Goal: Use online tool/utility: Utilize a website feature to perform a specific function

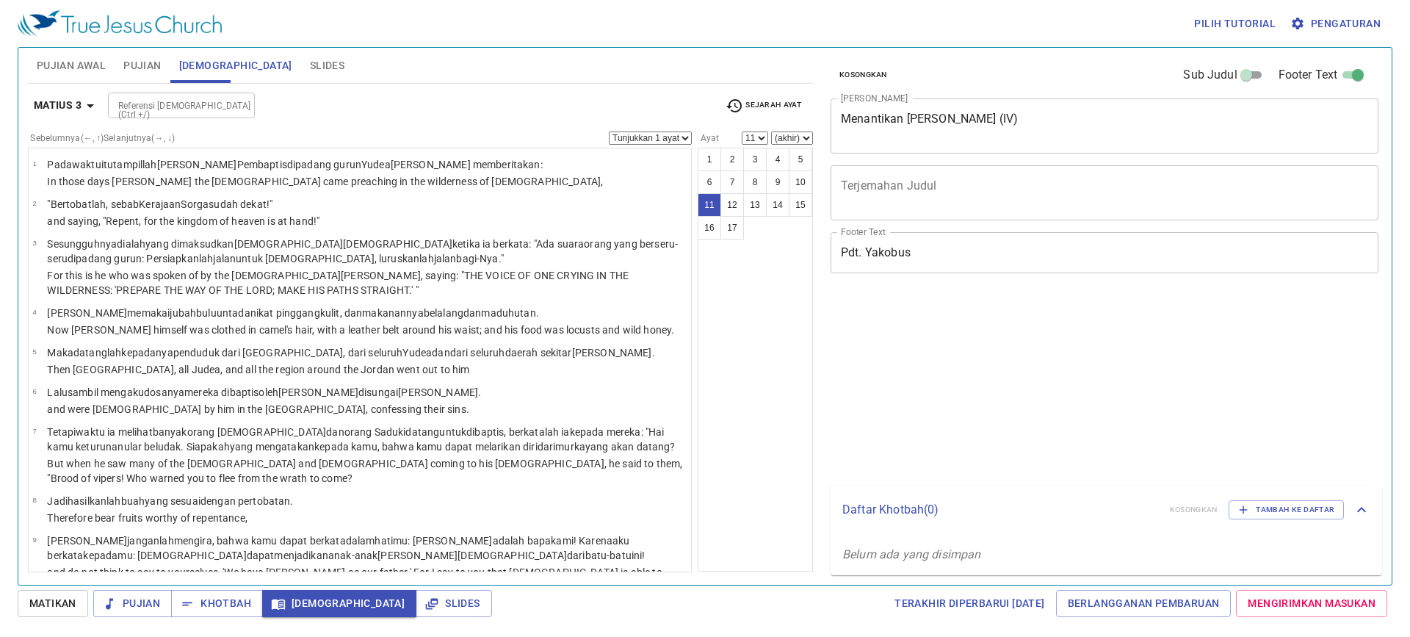
select select "11"
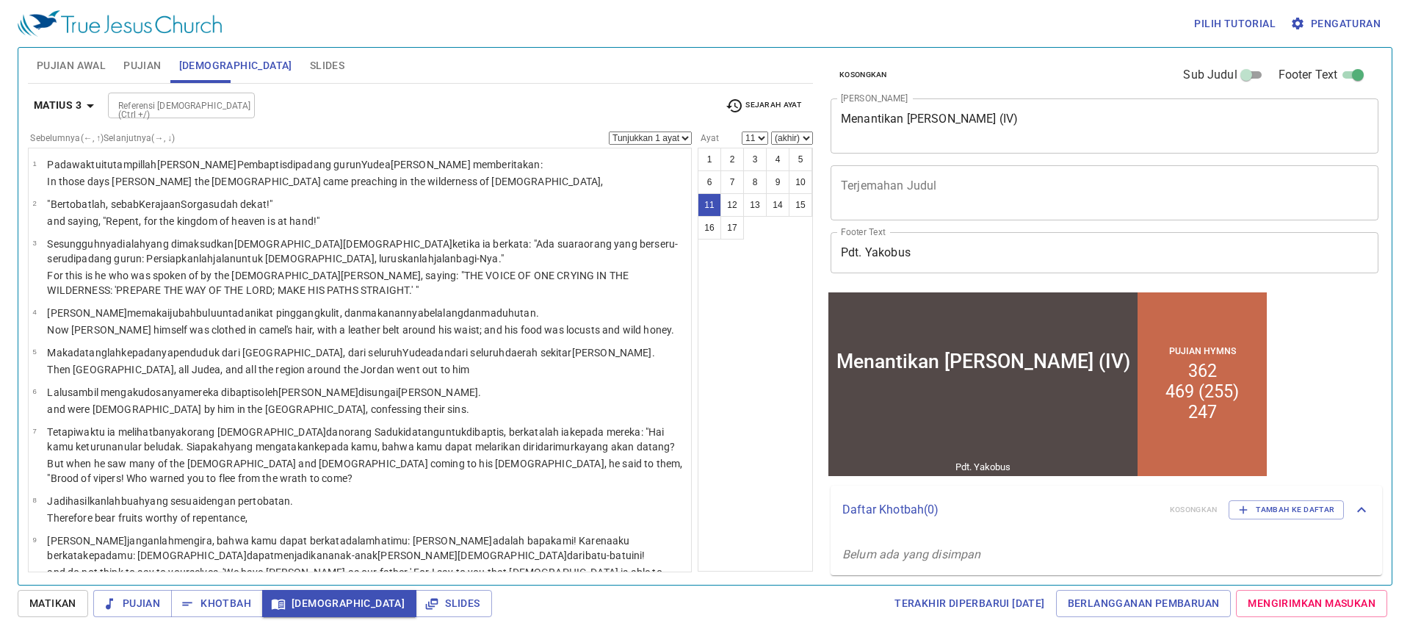
scroll to position [343, 0]
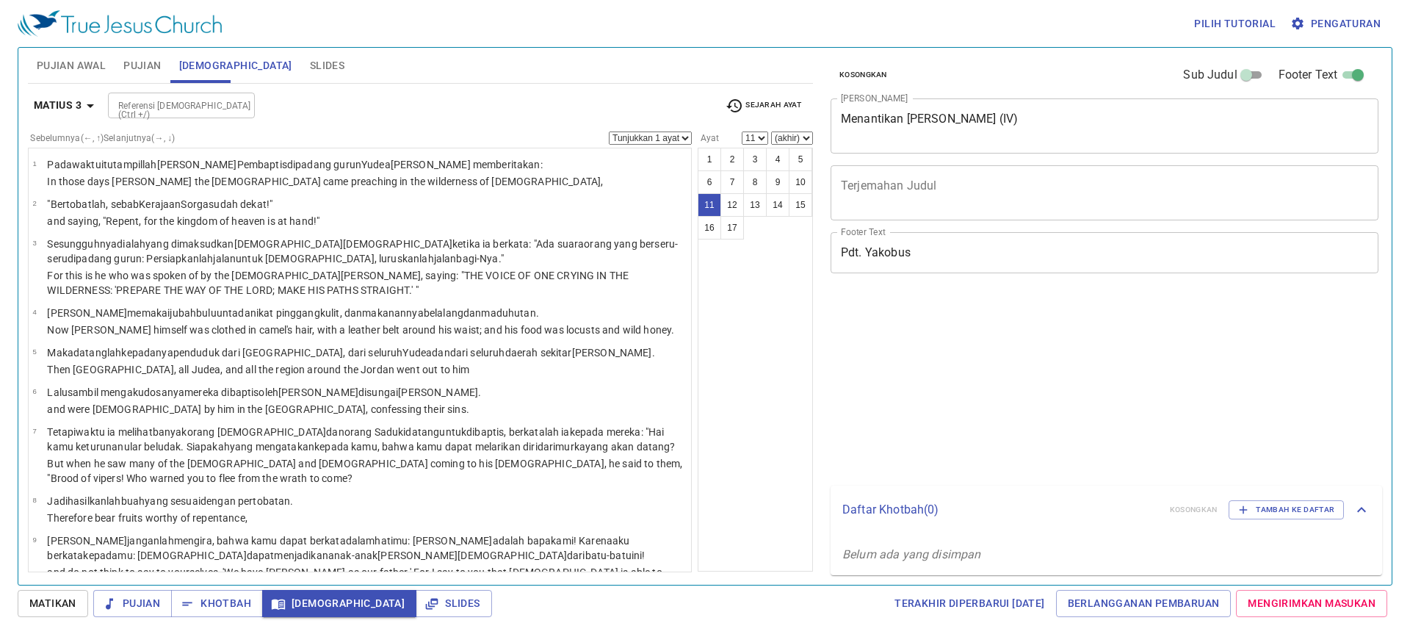
select select "11"
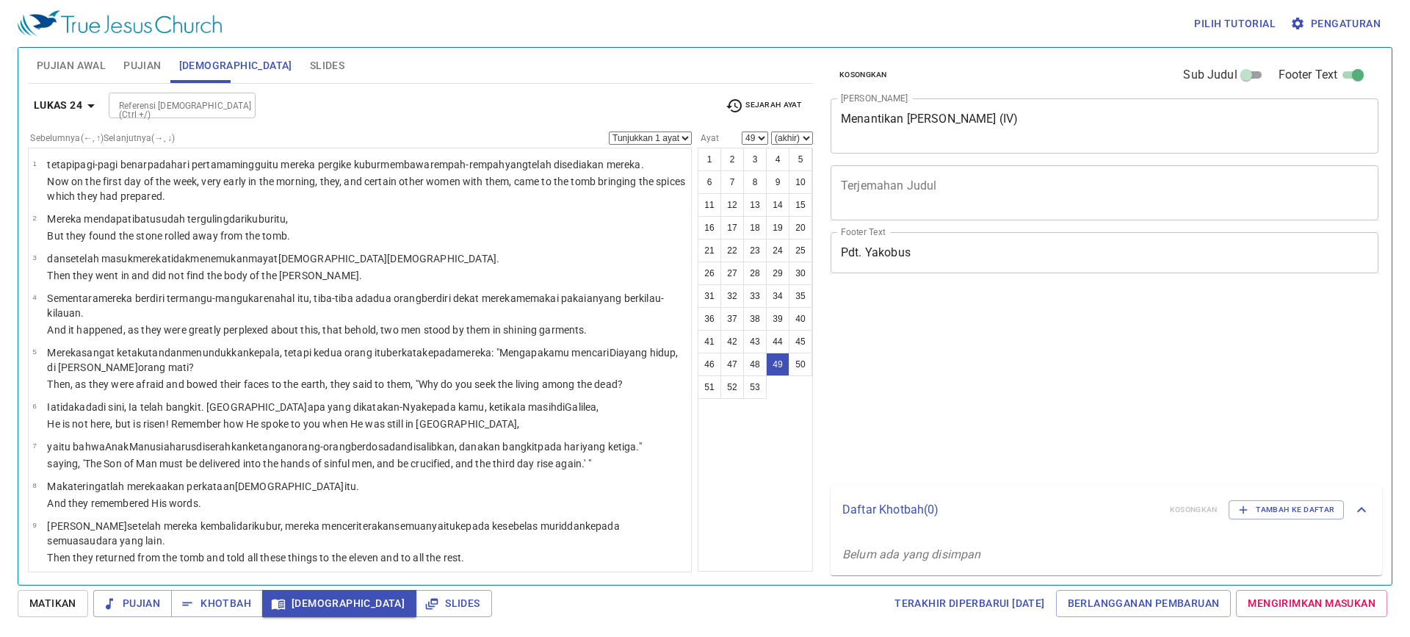
select select "49"
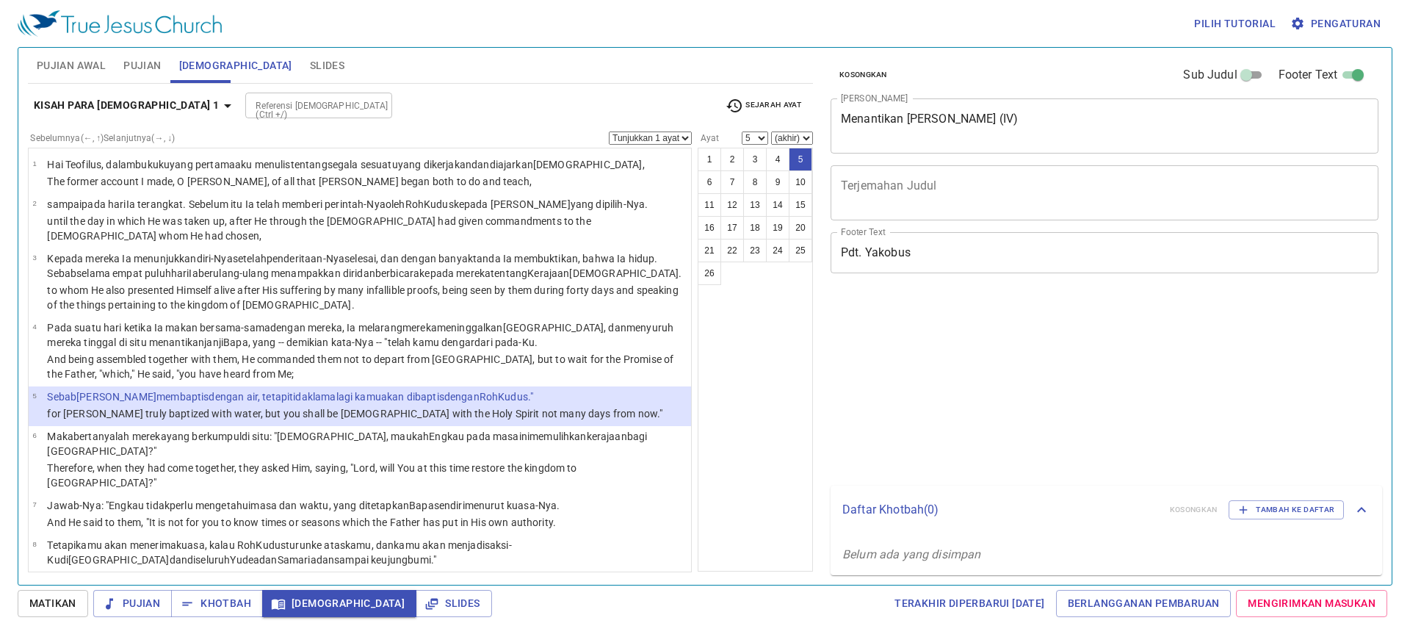
select select "5"
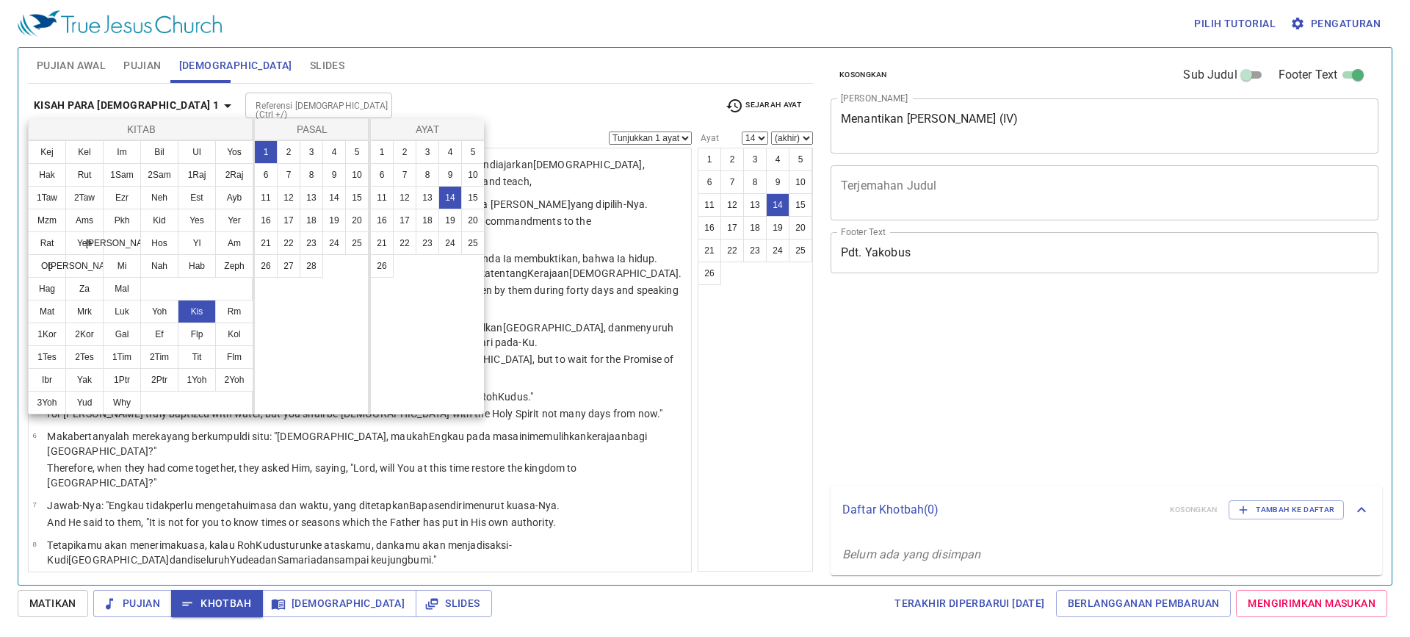
select select "14"
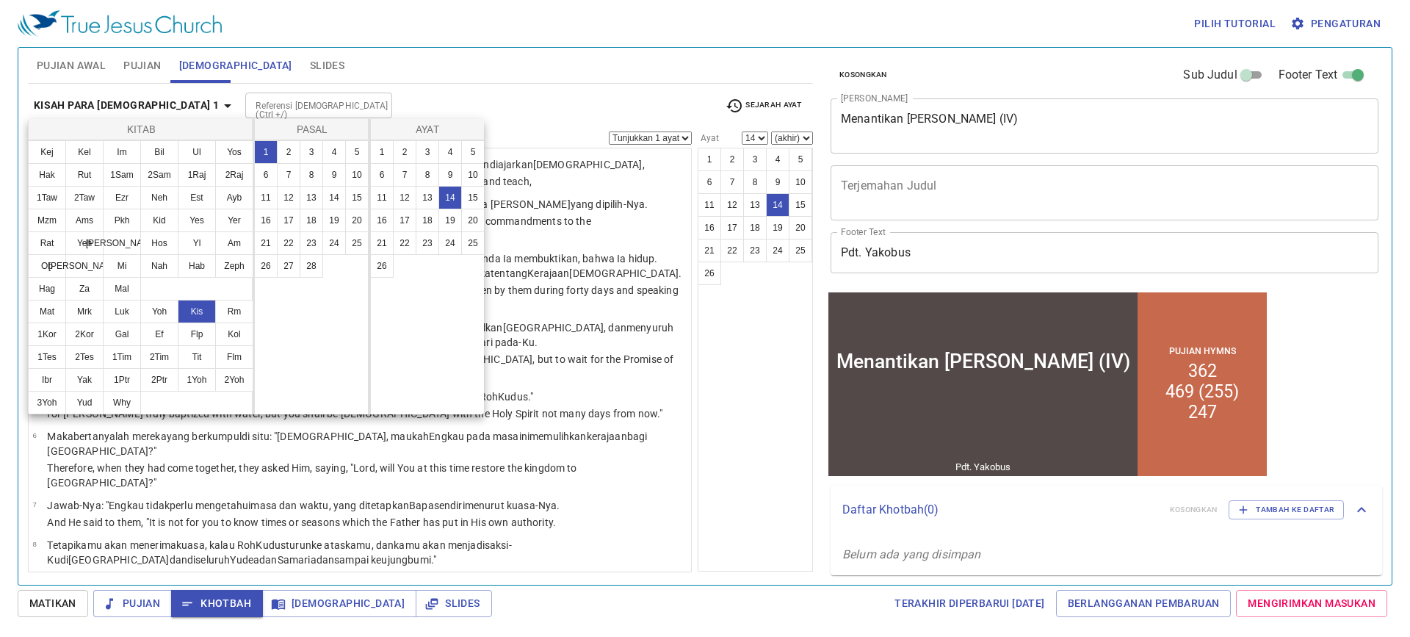
click at [696, 435] on div at bounding box center [705, 318] width 1410 height 637
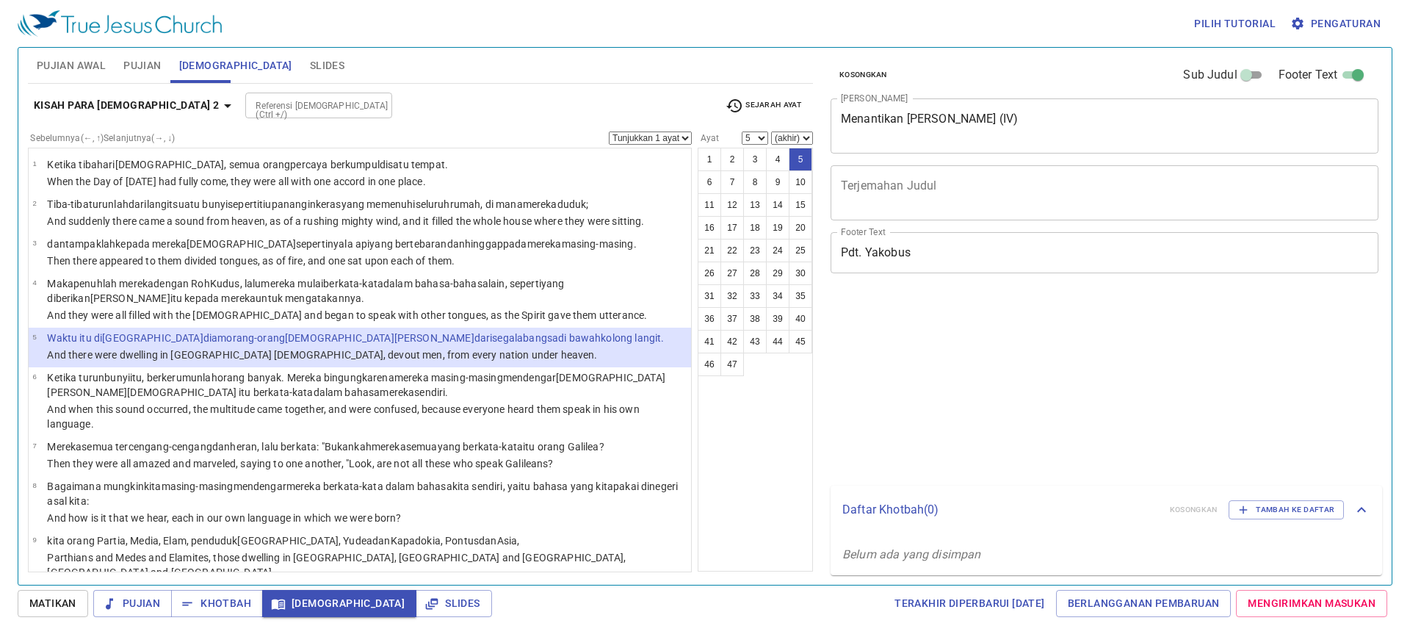
select select "5"
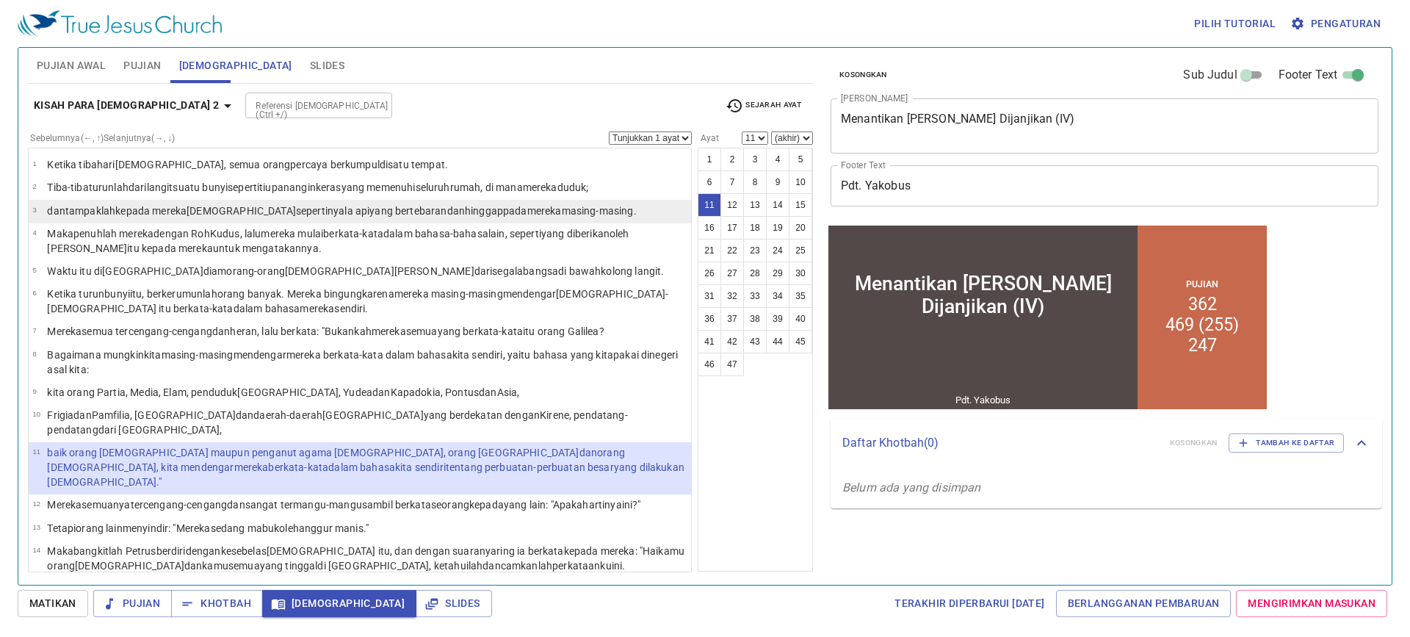
click at [527, 210] on wg1909 "mereka masing-masing ." at bounding box center [581, 211] width 109 height 12
click at [465, 209] on wg2532 "hinggap pada mereka masing-masing ." at bounding box center [551, 211] width 172 height 12
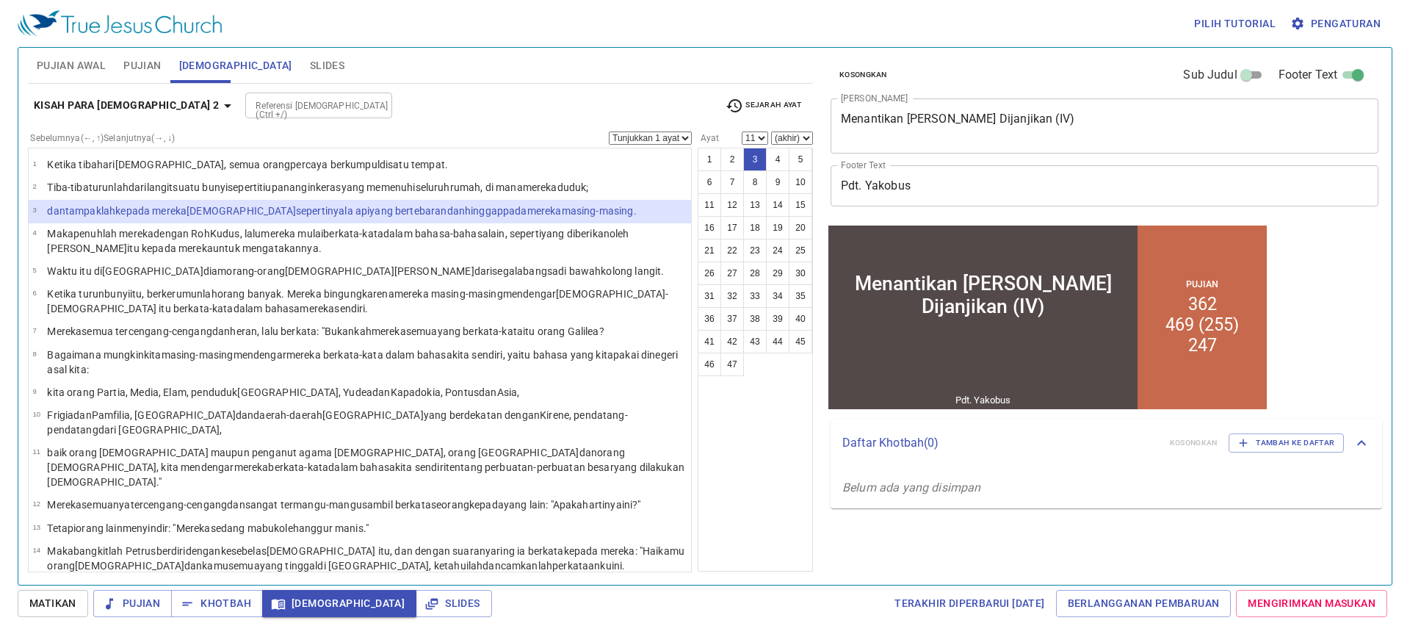
select select "3"
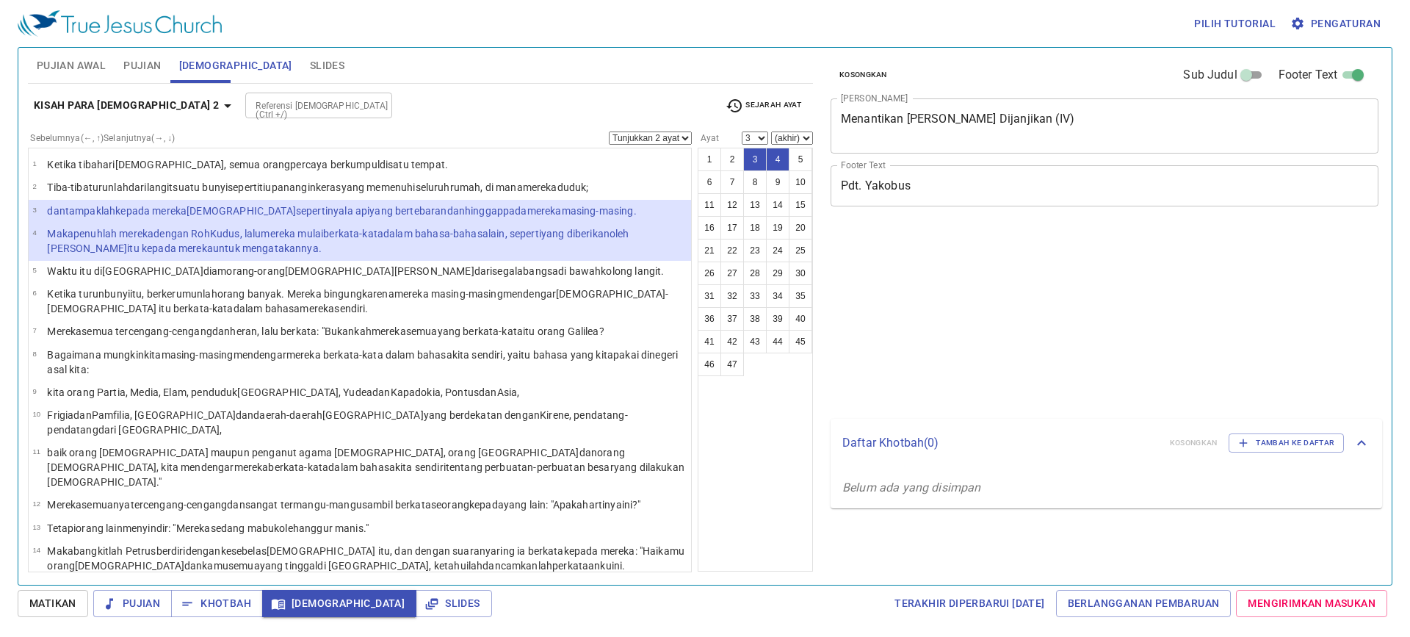
select select "2"
select select "3"
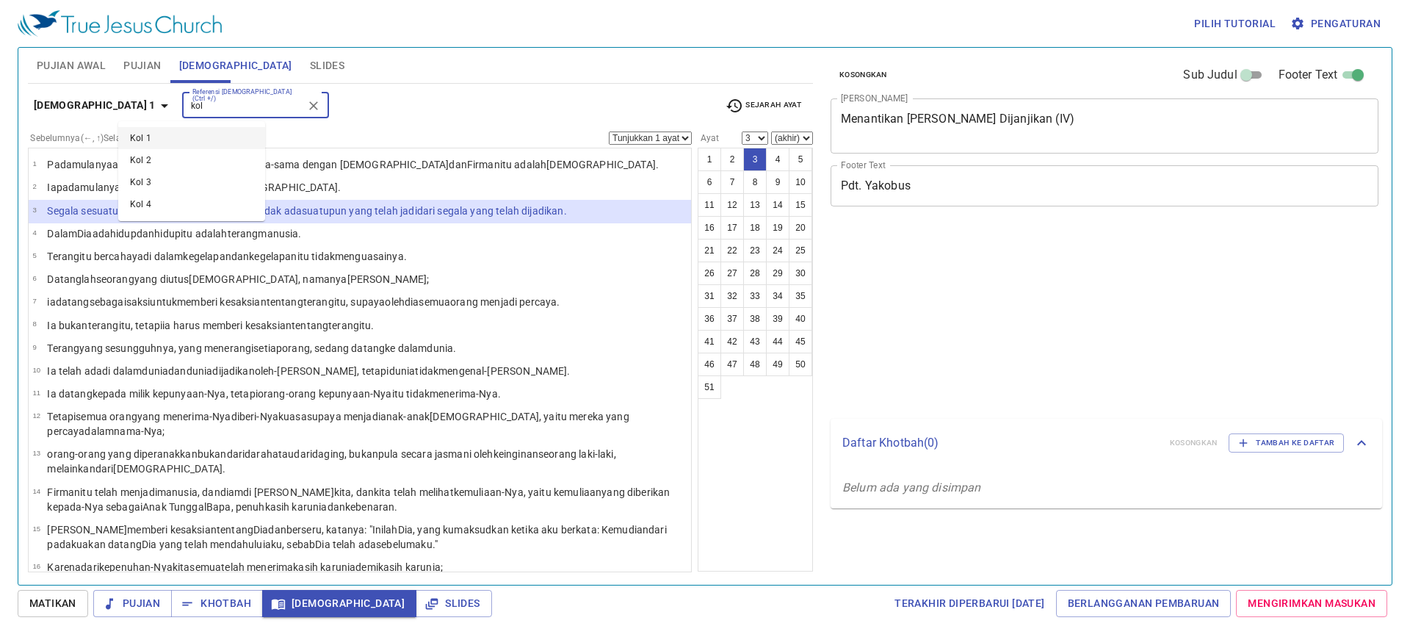
select select "3"
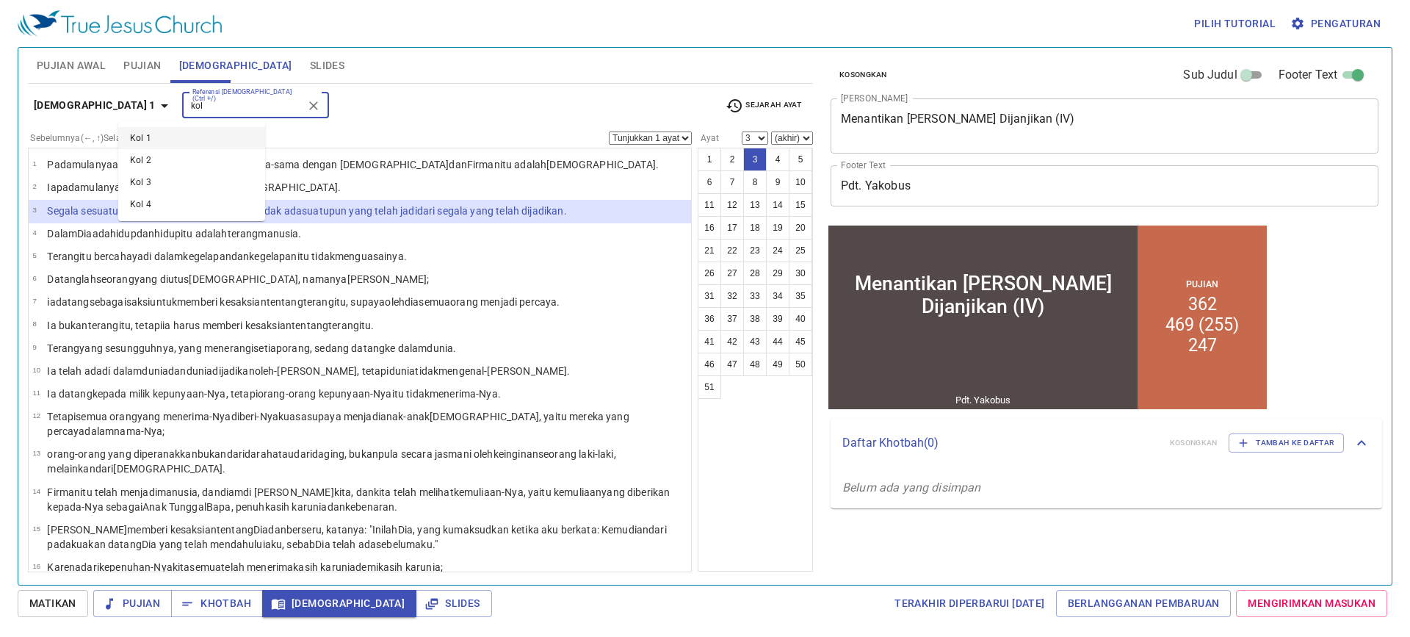
click at [228, 138] on li "Kol 1" at bounding box center [191, 138] width 147 height 22
type input "kol"
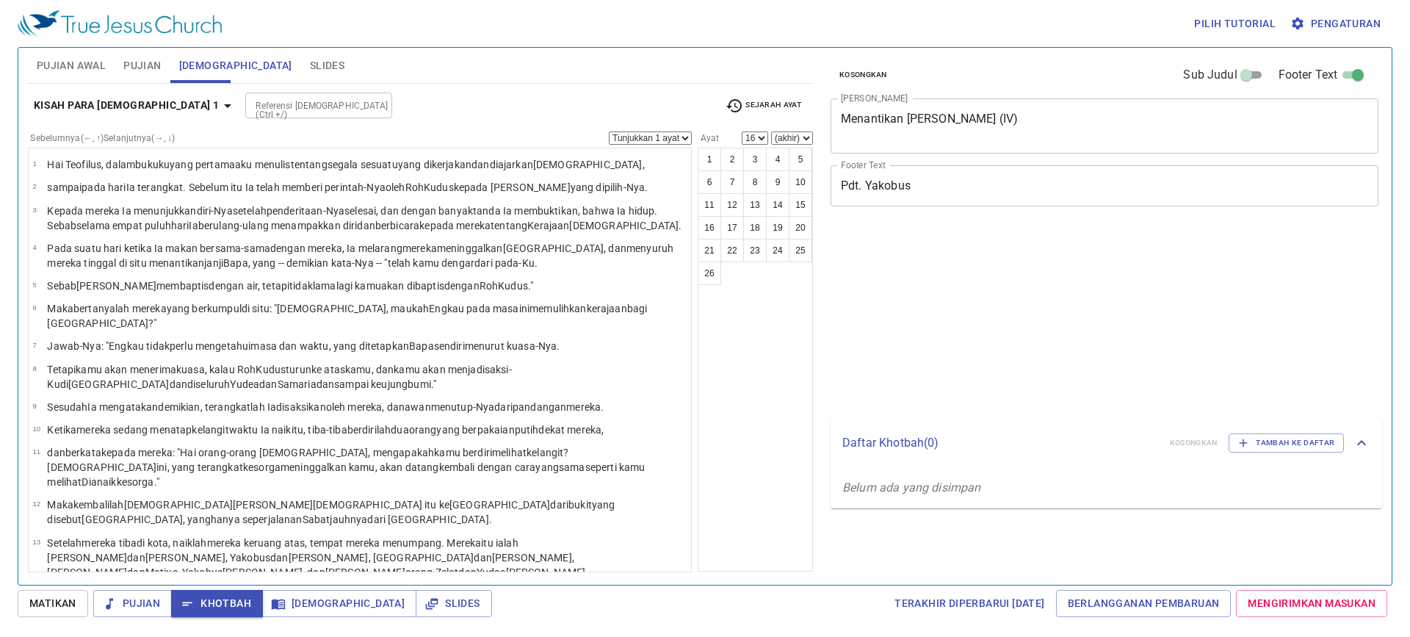
select select "16"
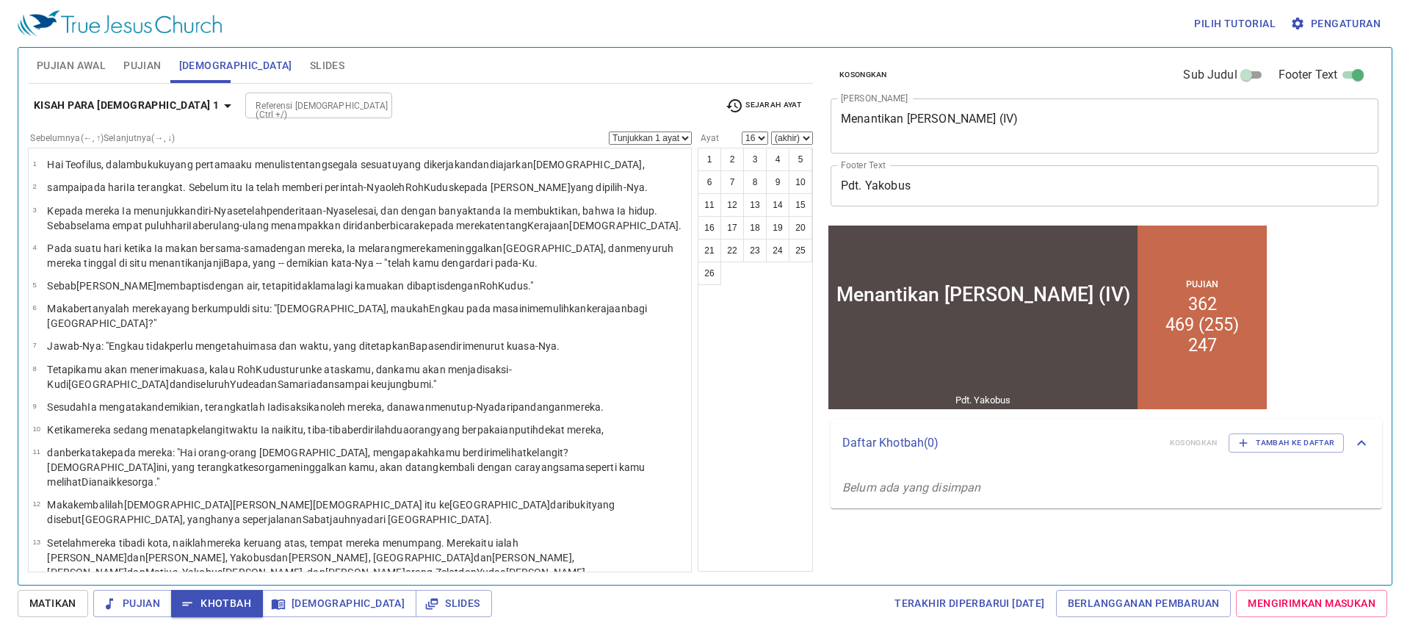
click at [219, 98] on icon "button" at bounding box center [228, 106] width 18 height 18
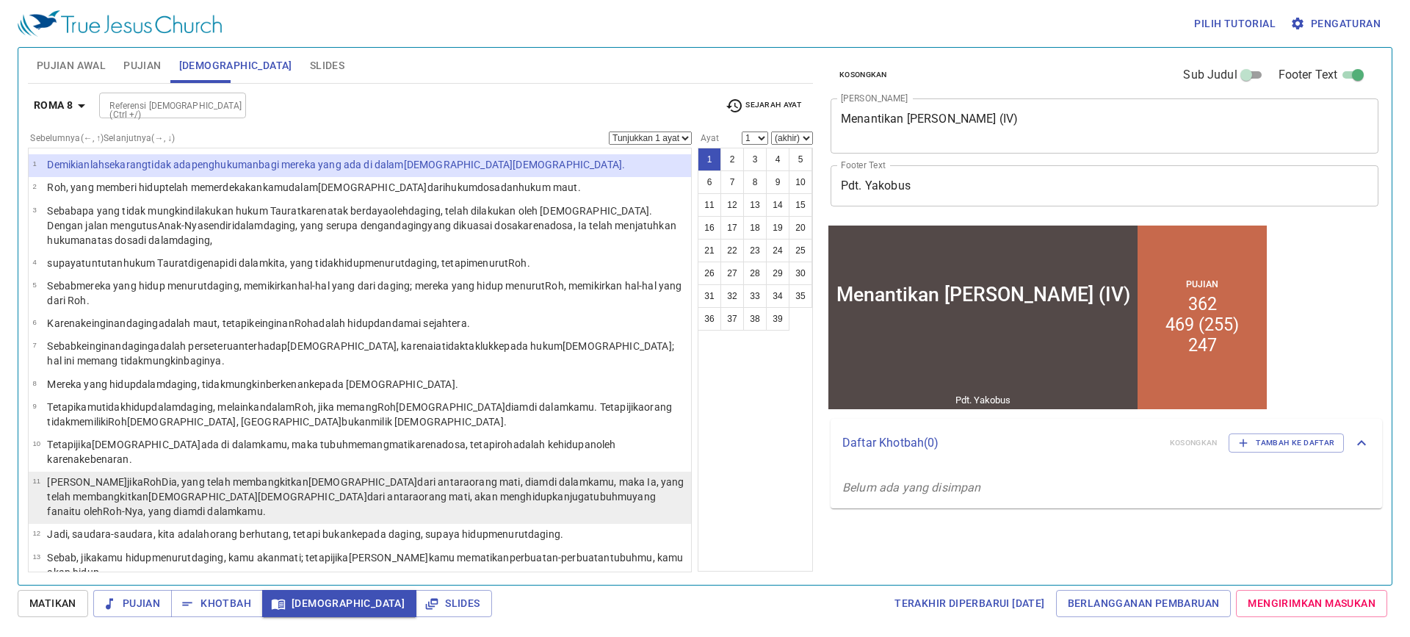
click at [333, 476] on wg2424 "dari antara orang mati , diam di dalam kamu , maka Ia, yang telah membangkitkan…" at bounding box center [365, 496] width 637 height 41
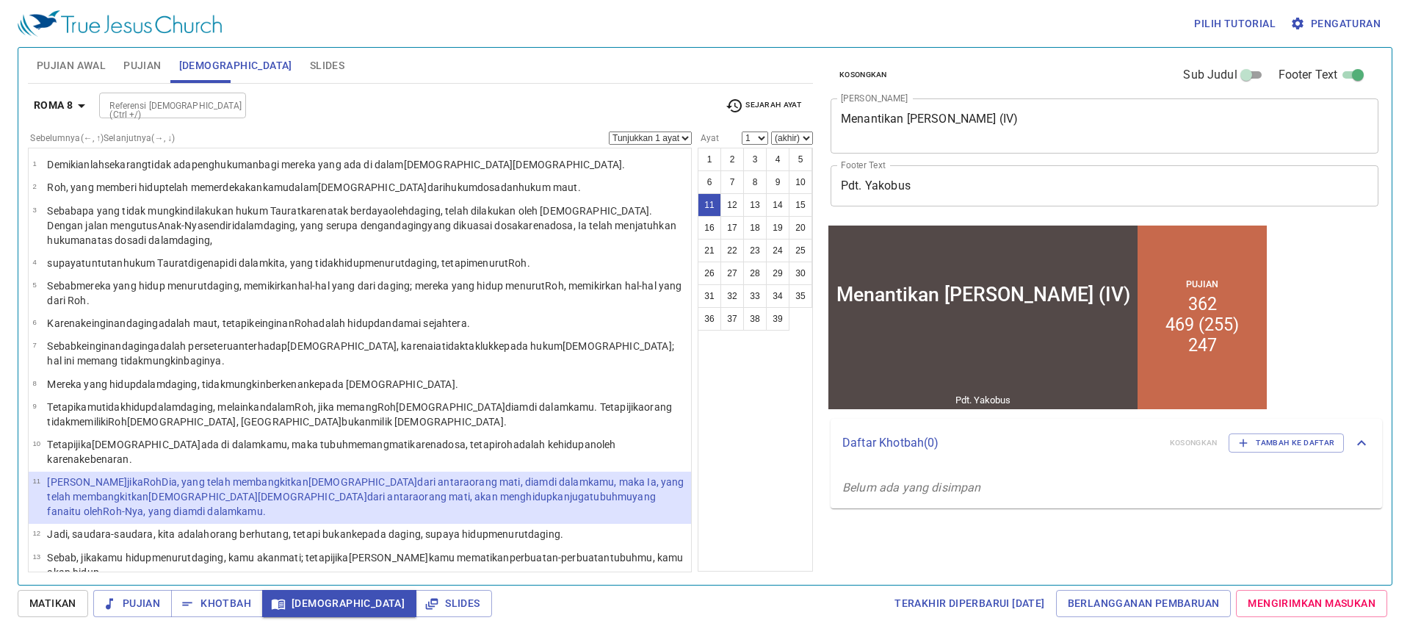
select select "11"
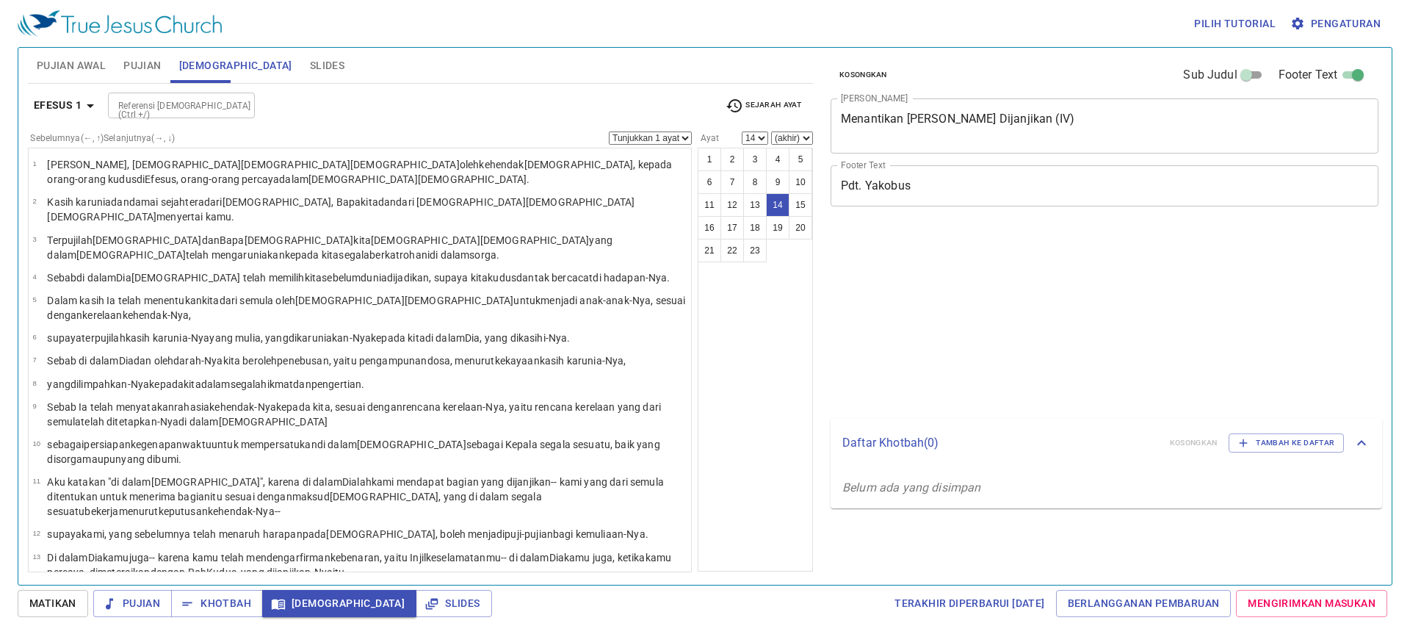
select select "14"
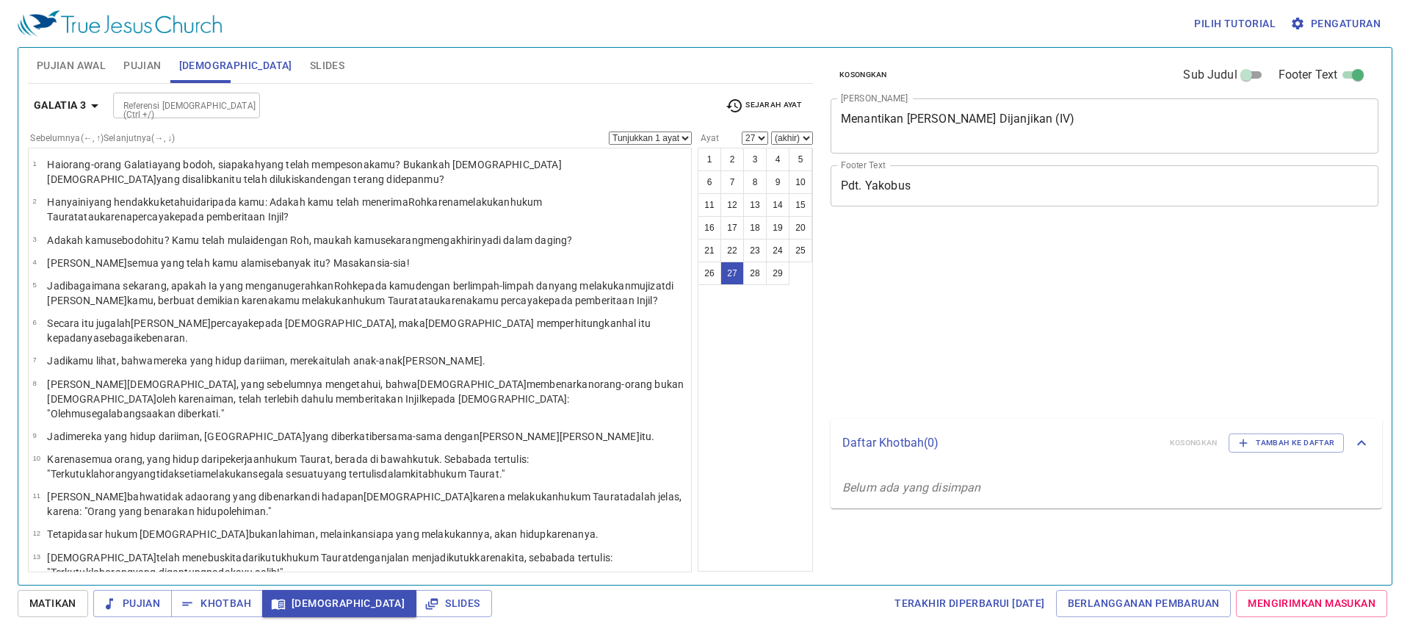
select select "27"
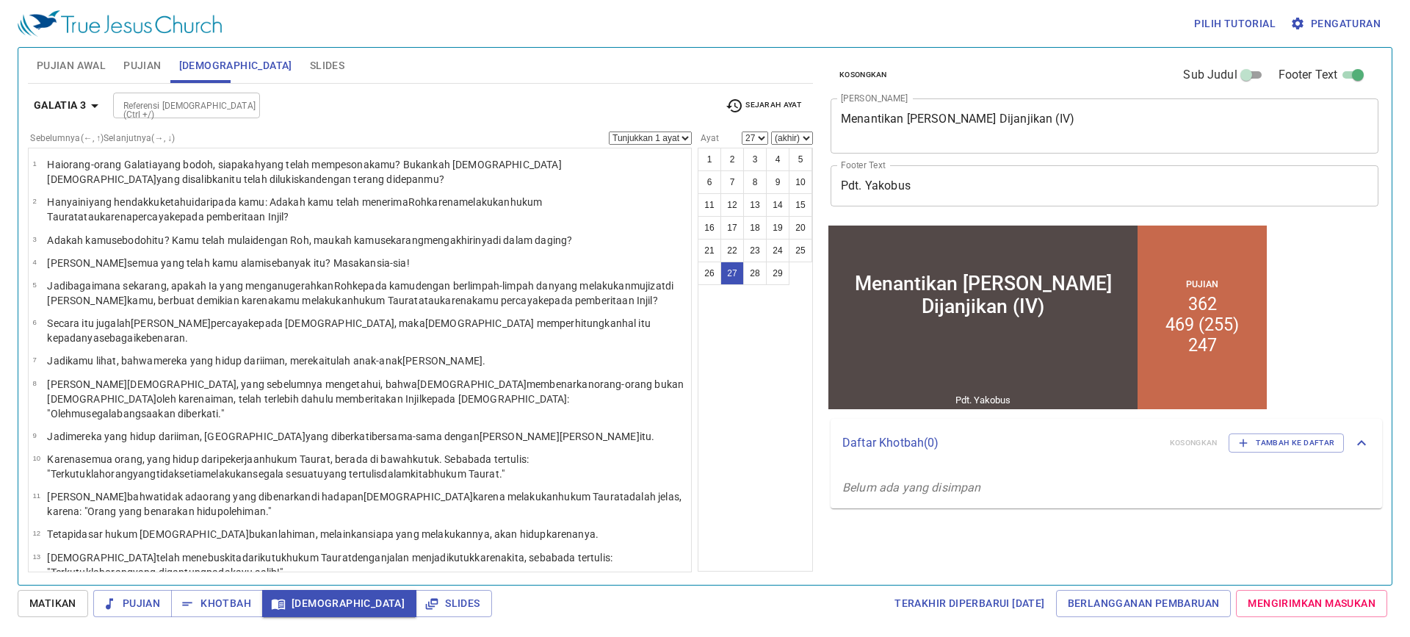
scroll to position [488, 0]
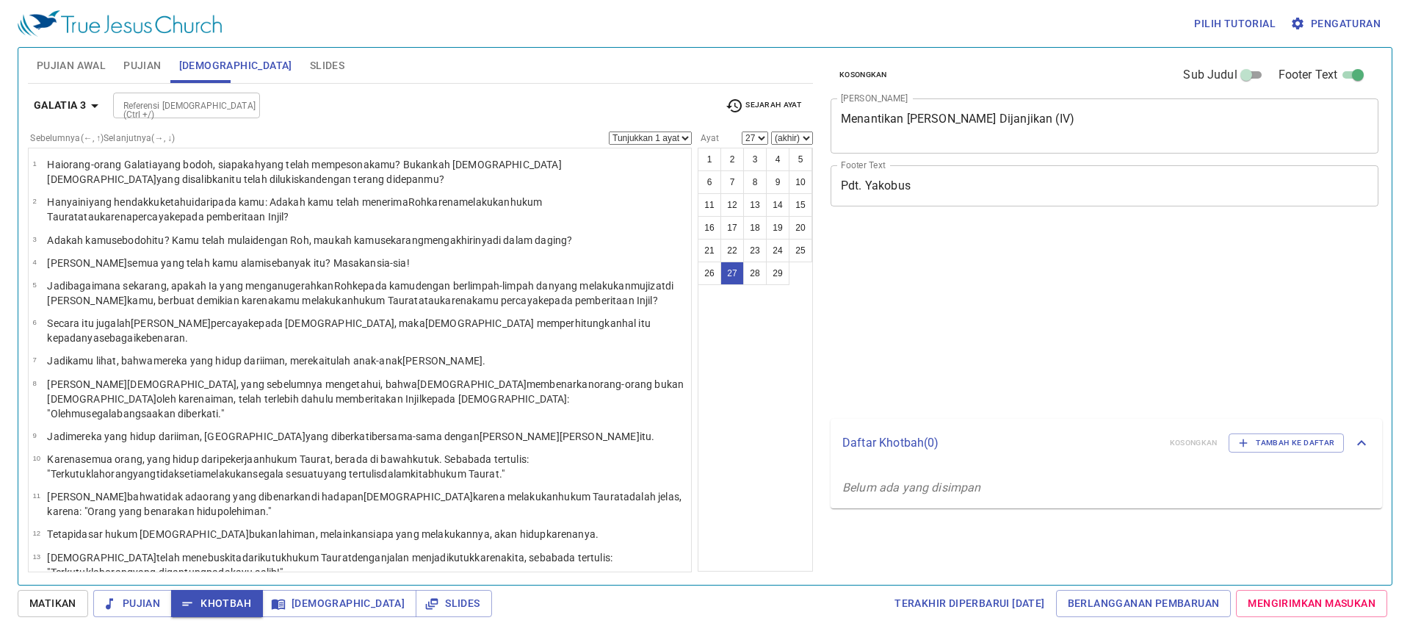
select select "27"
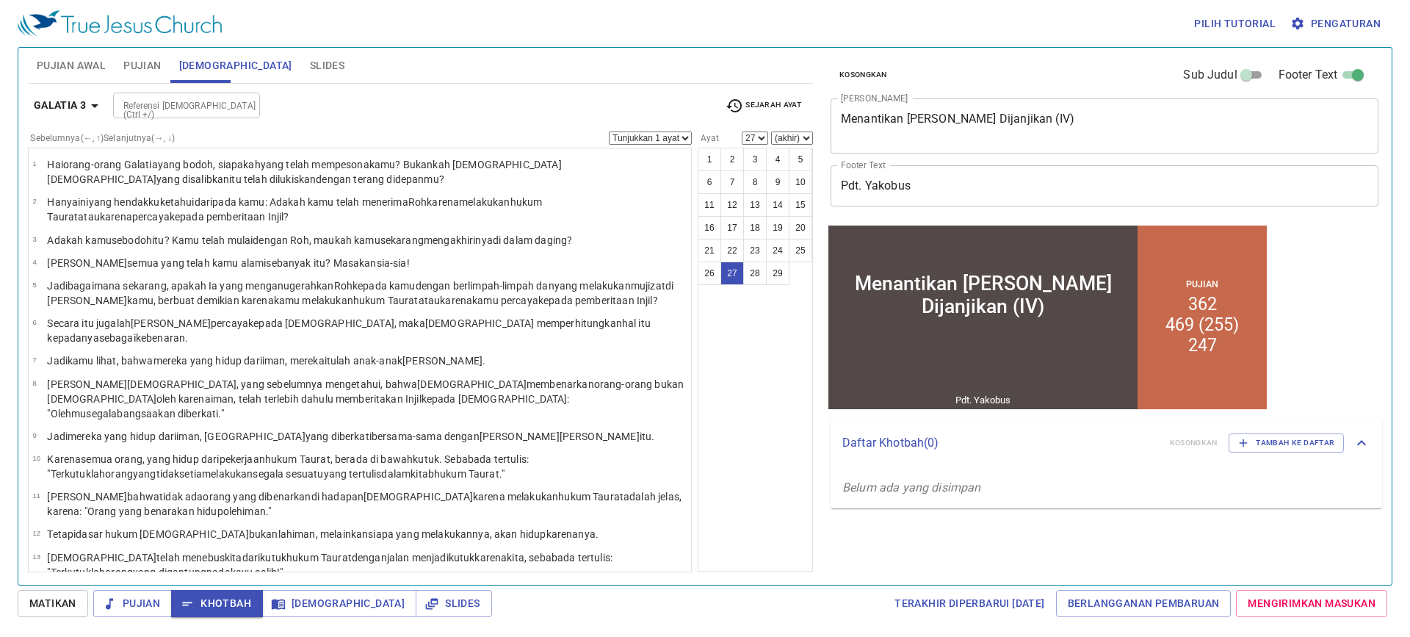
click at [310, 62] on span "Slides" at bounding box center [327, 66] width 35 height 18
click at [310, 68] on span "Slides" at bounding box center [327, 66] width 35 height 18
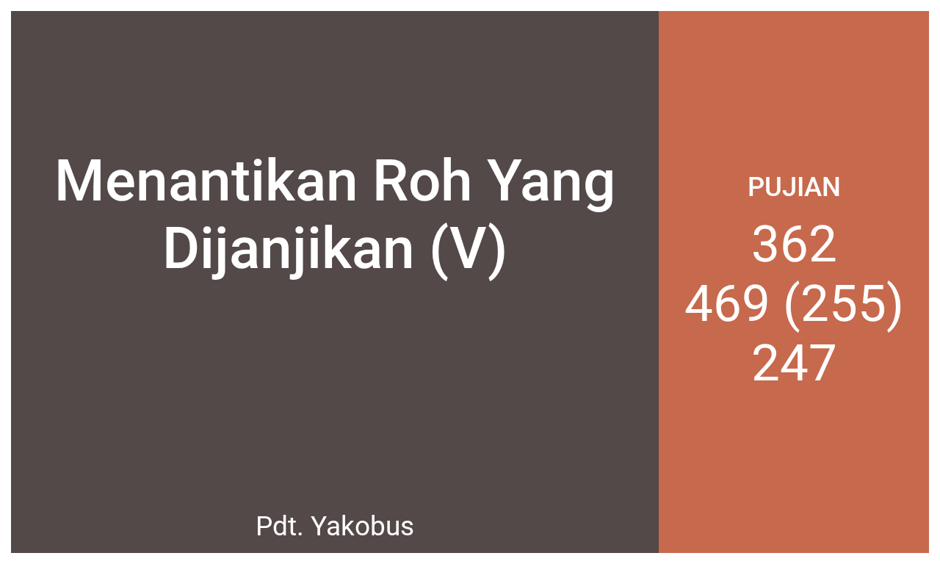
click at [911, 508] on div "Pujian 362 469 (255) 247" at bounding box center [794, 282] width 270 height 542
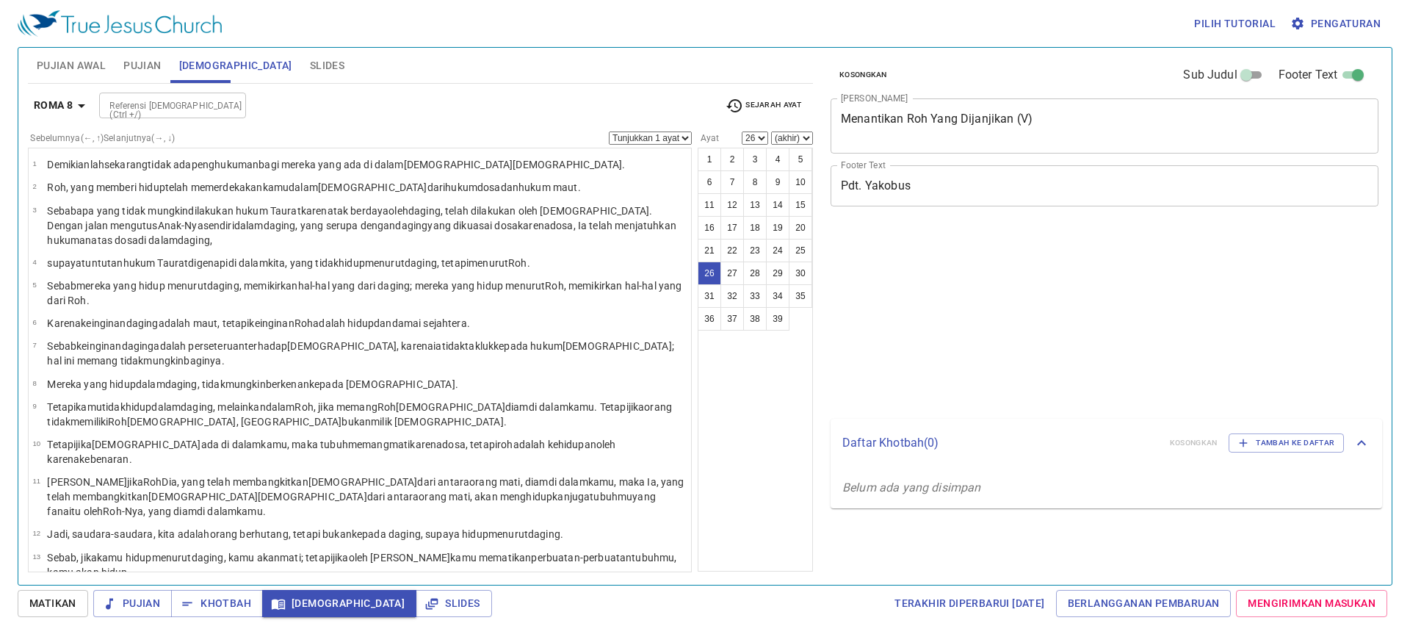
select select "26"
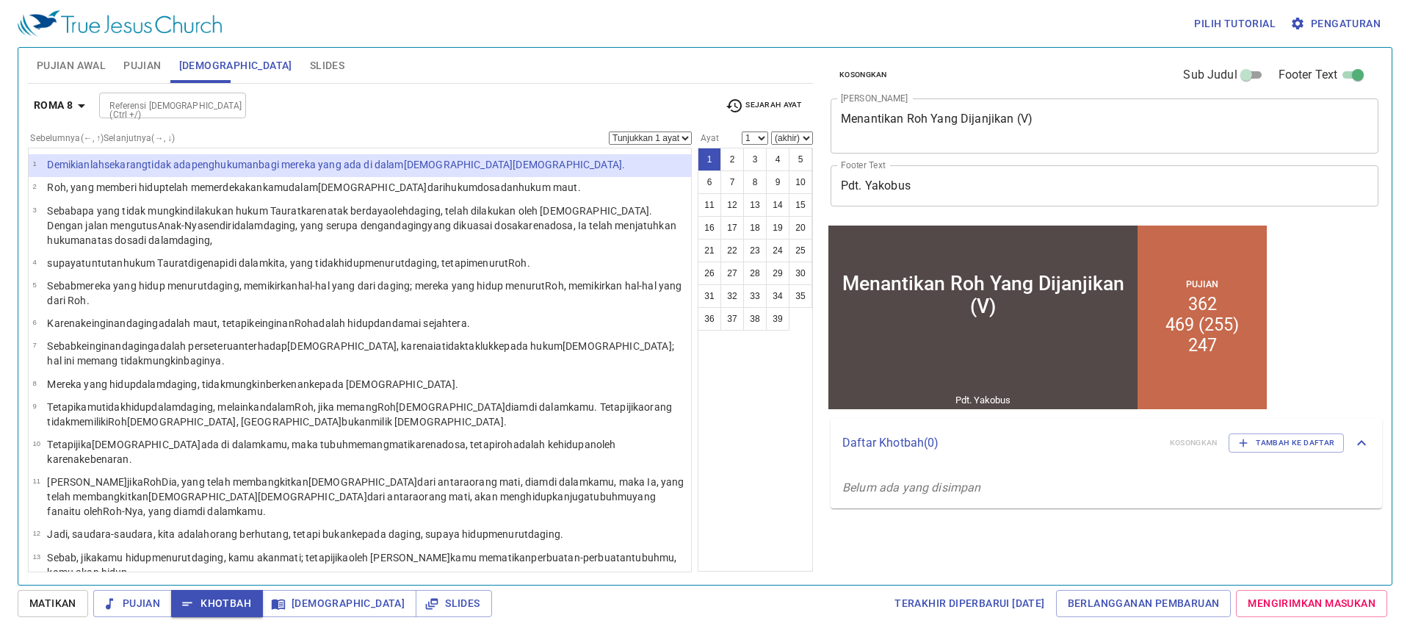
scroll to position [220, 0]
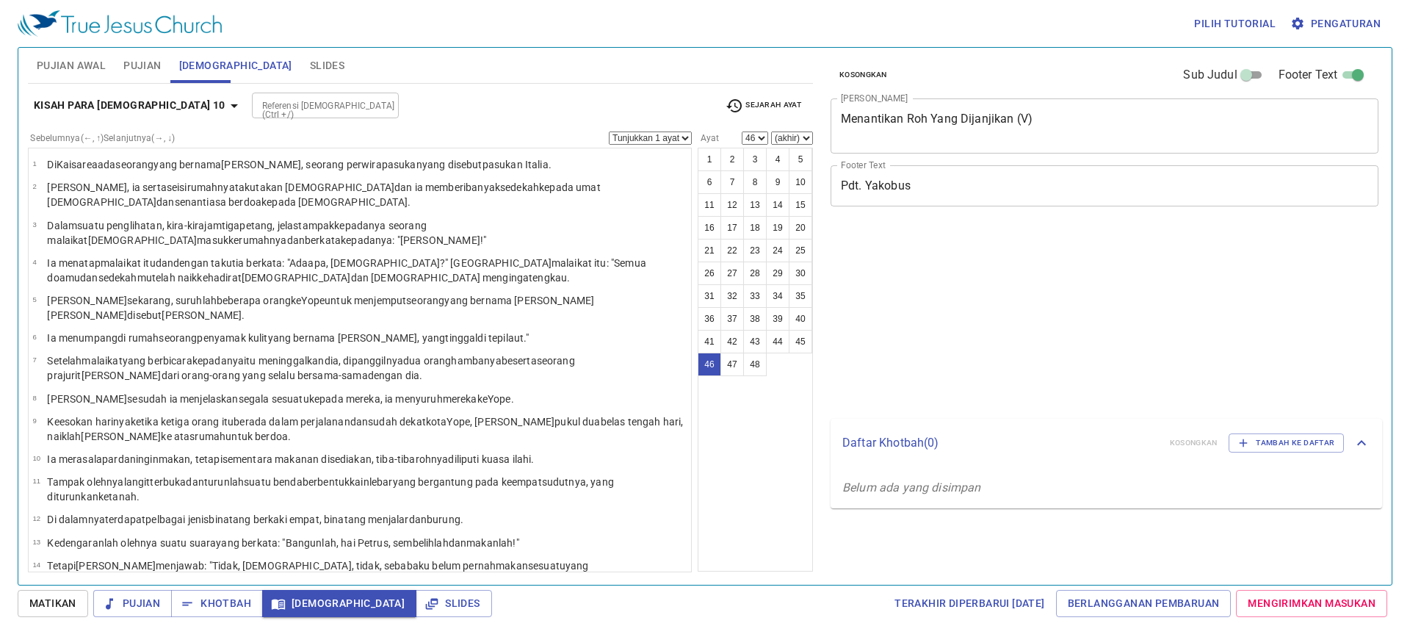
select select "46"
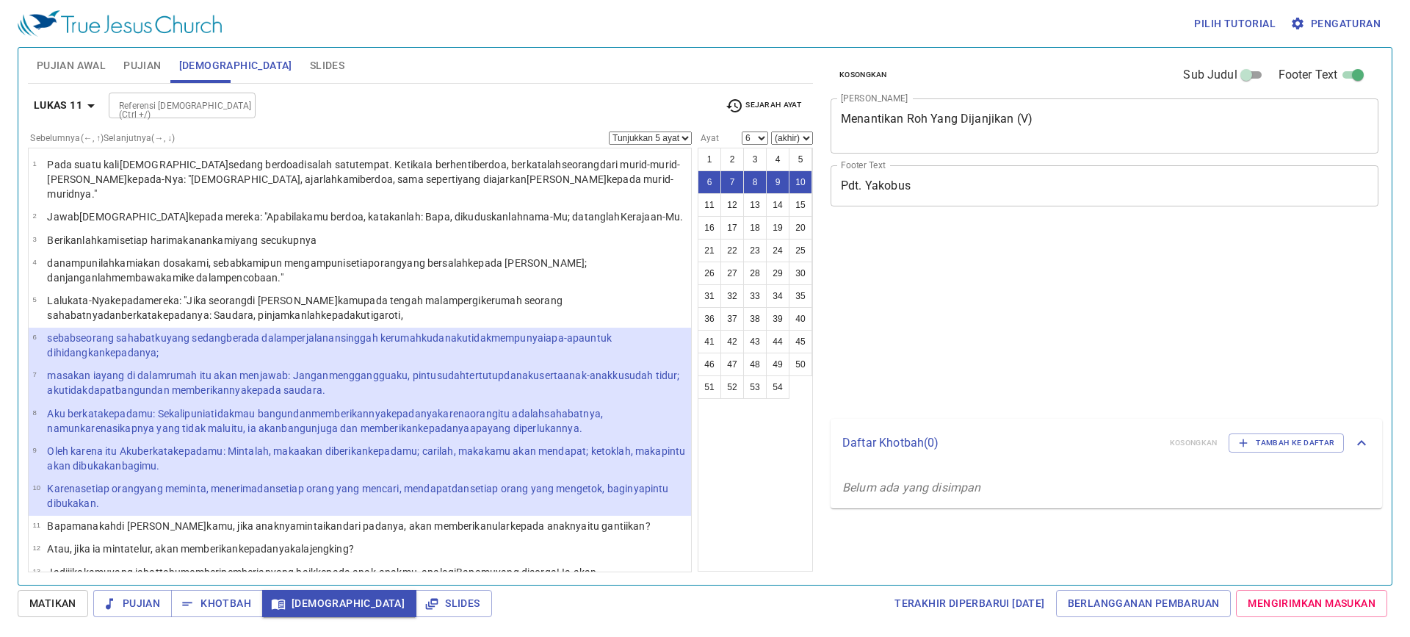
select select "5"
select select "6"
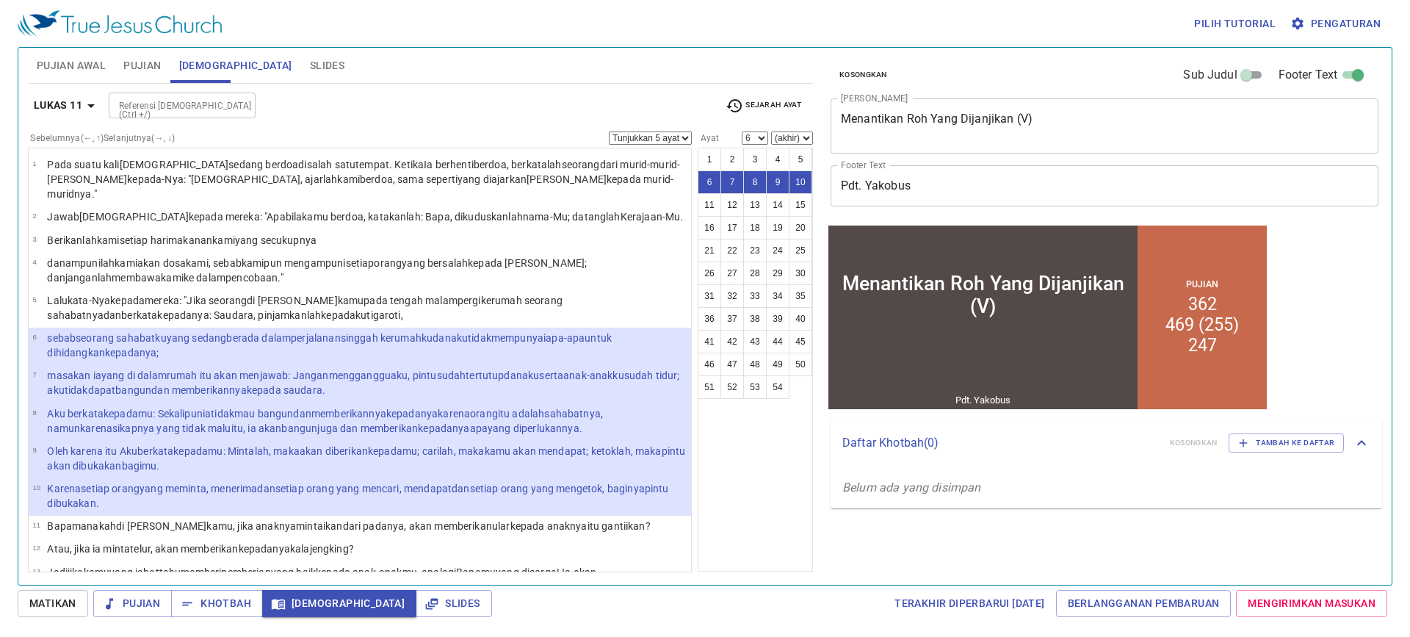
click at [151, 105] on input "Referensi [DEMOGRAPHIC_DATA] (Ctrl +/)" at bounding box center [170, 105] width 114 height 17
click at [160, 106] on input "Referensi [DEMOGRAPHIC_DATA] (Ctrl +/)" at bounding box center [170, 105] width 114 height 17
click at [231, 138] on div "Sebelumnya (←, ↑) Selanjutnya (→, ↓) Tunjukkan 1 ayat Tunjukkan 2 ayat Tunjukka…" at bounding box center [360, 137] width 664 height 13
click at [232, 109] on div at bounding box center [239, 105] width 19 height 21
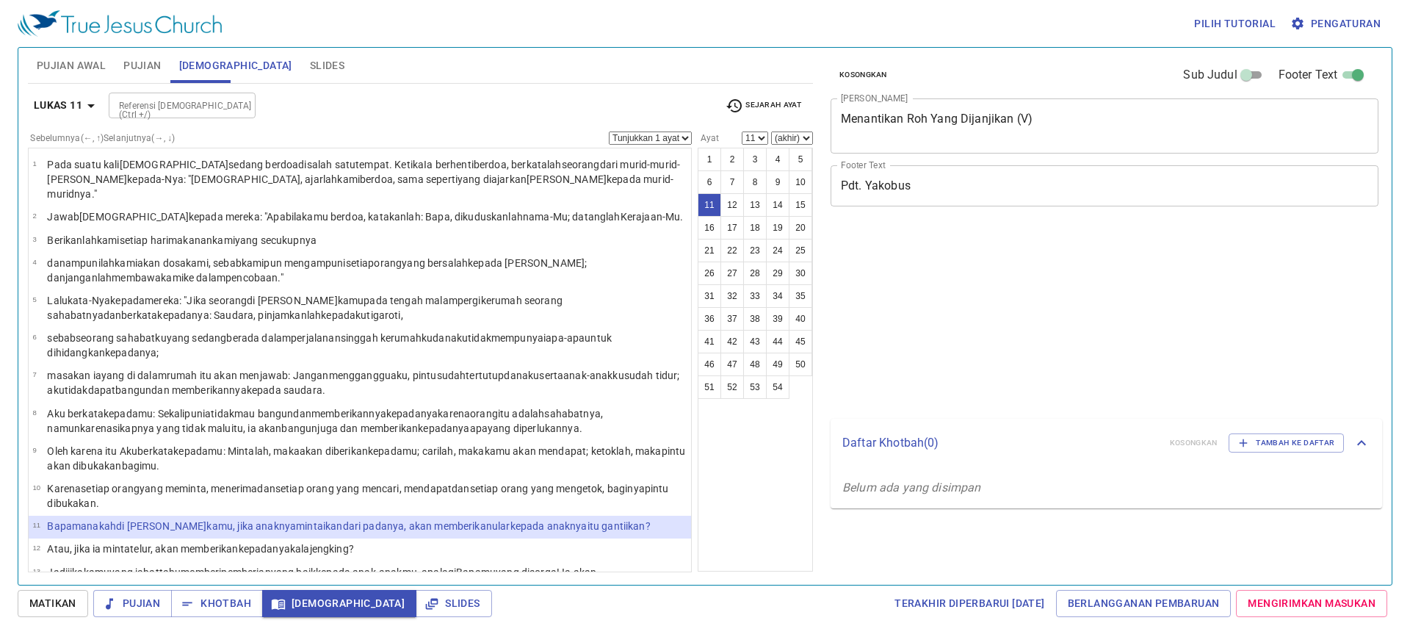
select select "11"
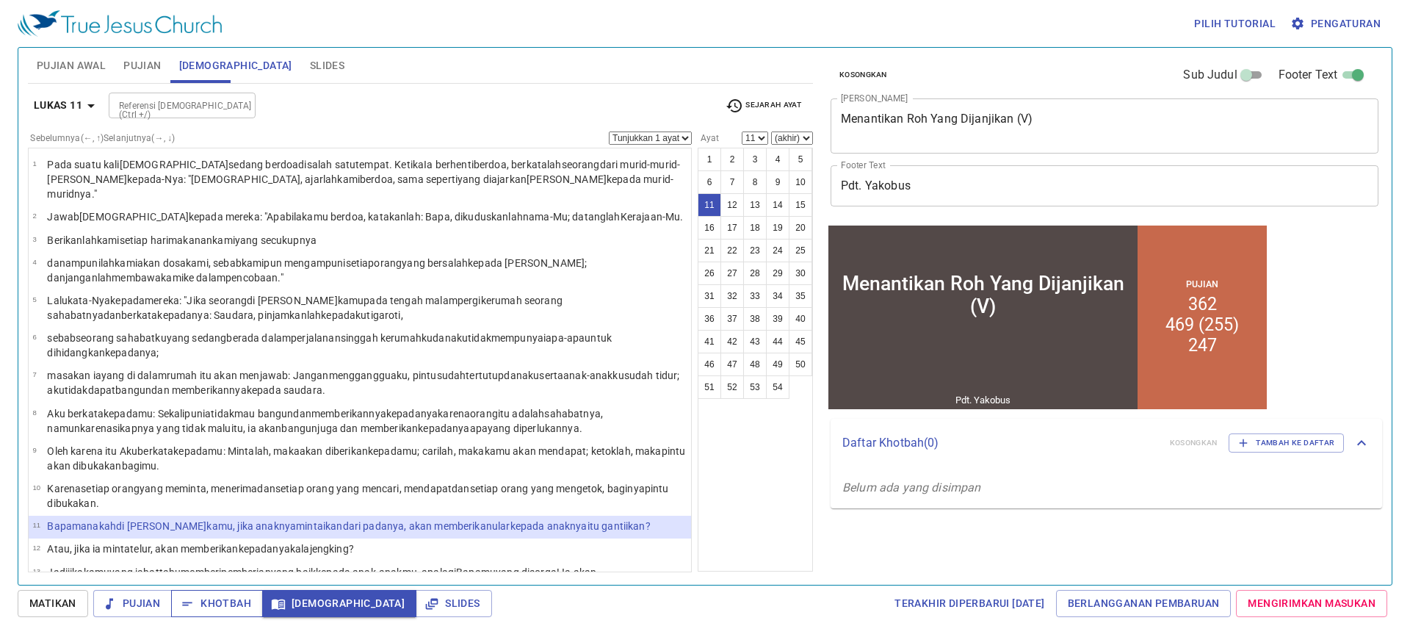
click at [240, 603] on span "Khotbah" at bounding box center [217, 603] width 68 height 18
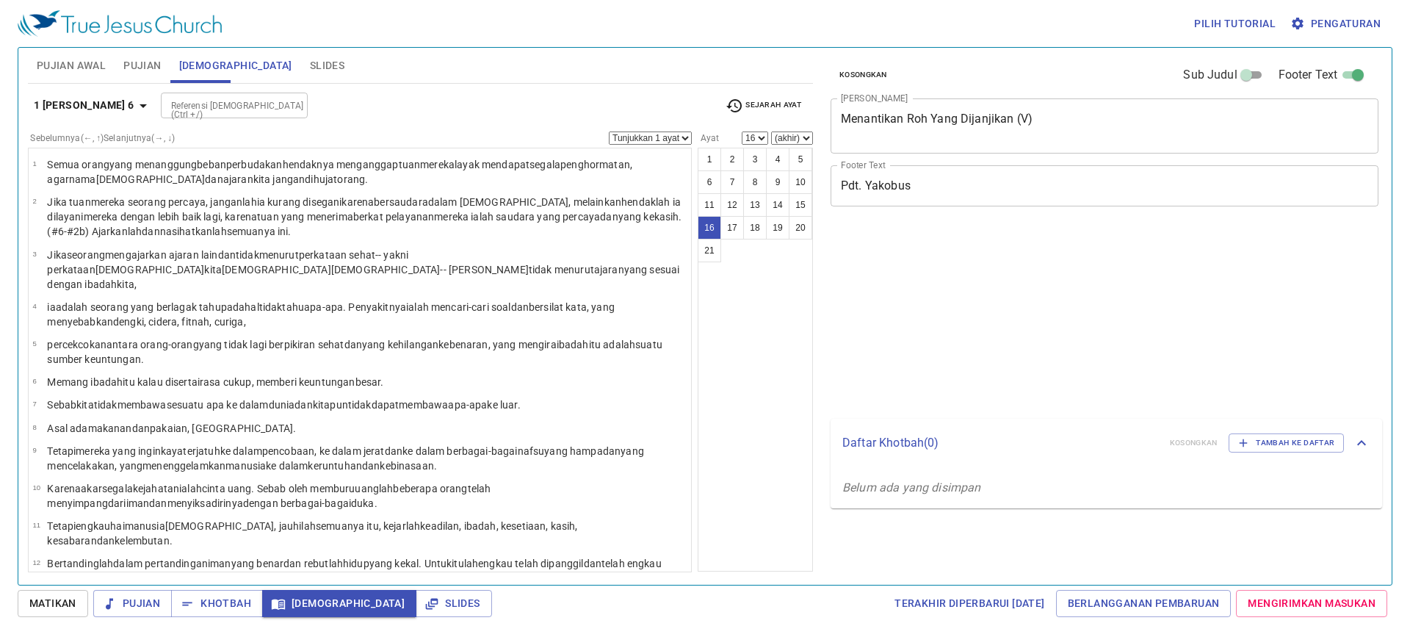
select select "16"
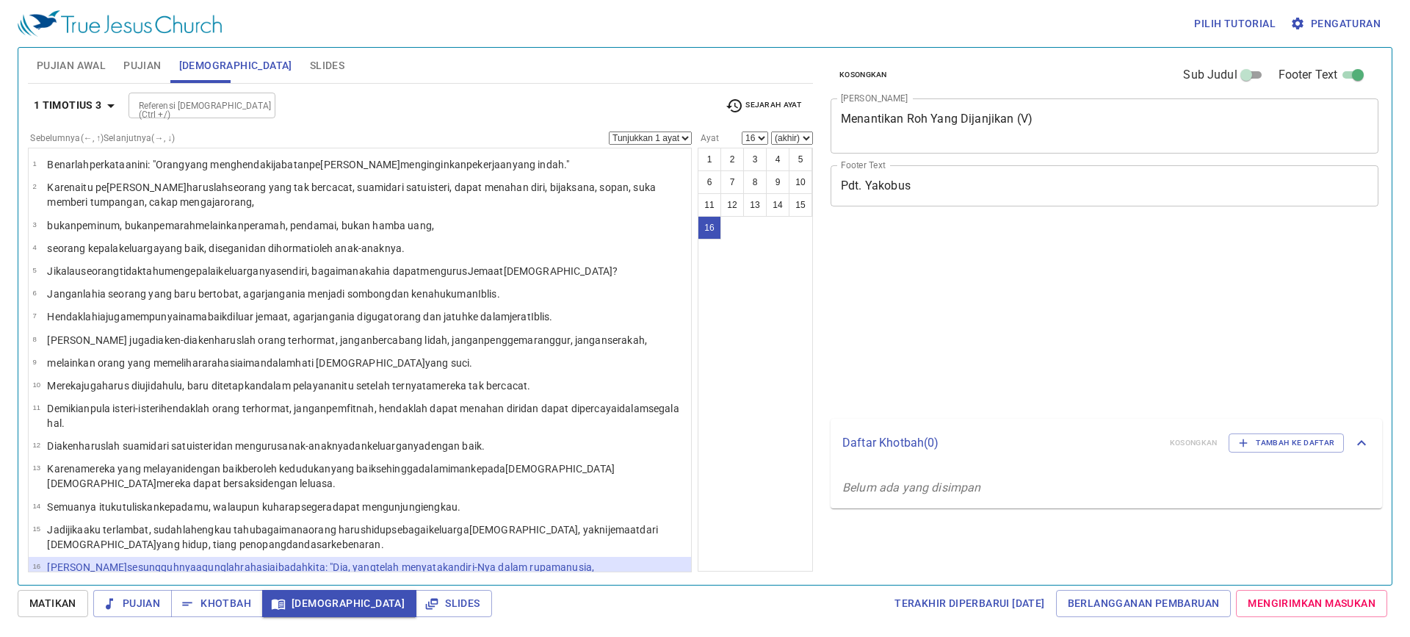
select select "16"
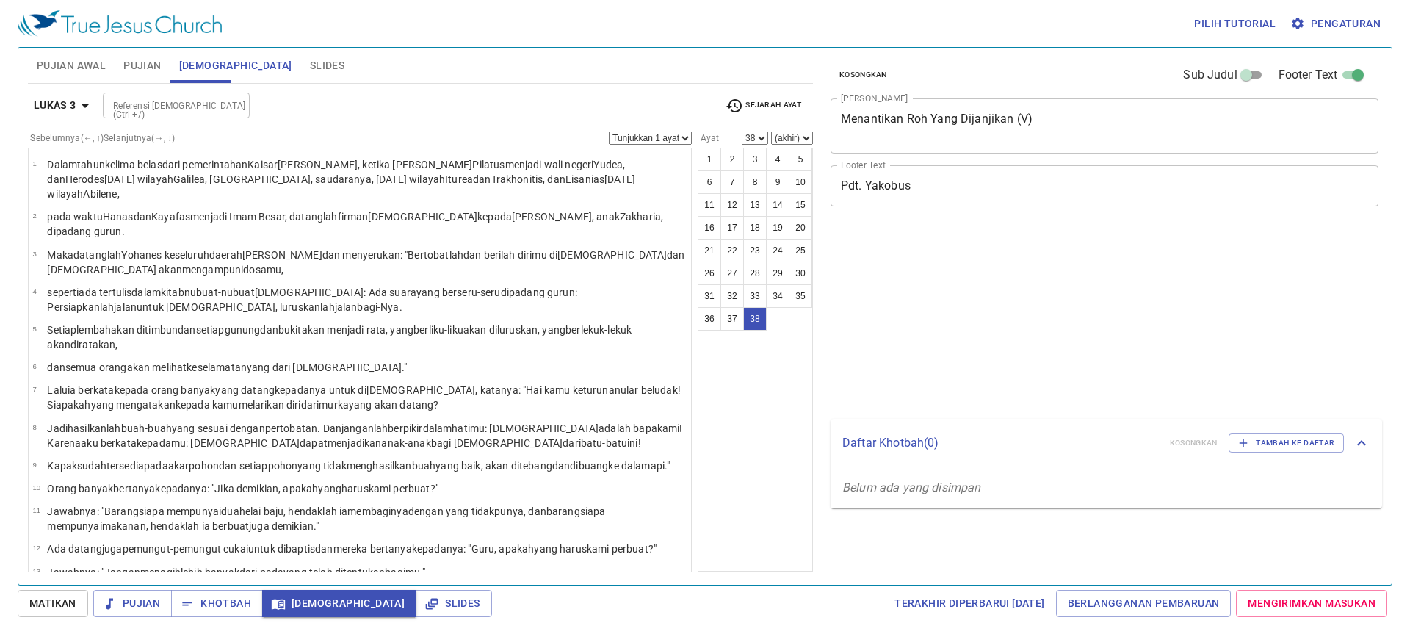
select select "38"
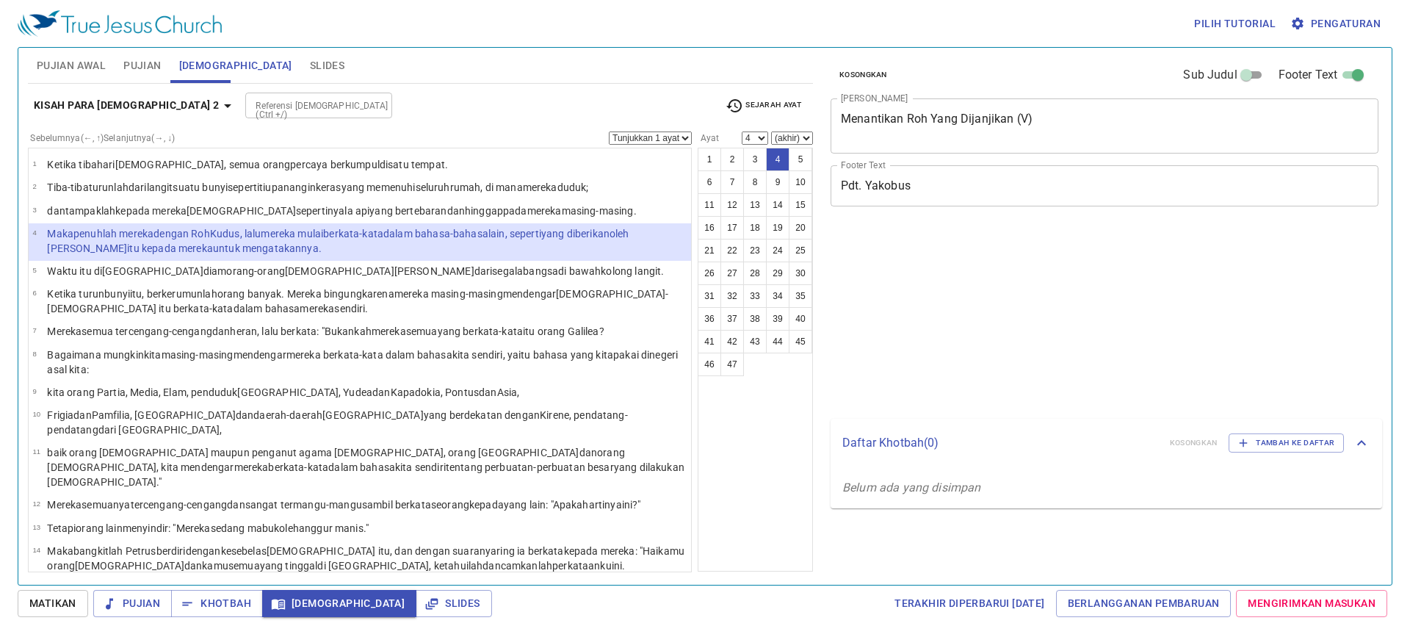
select select "4"
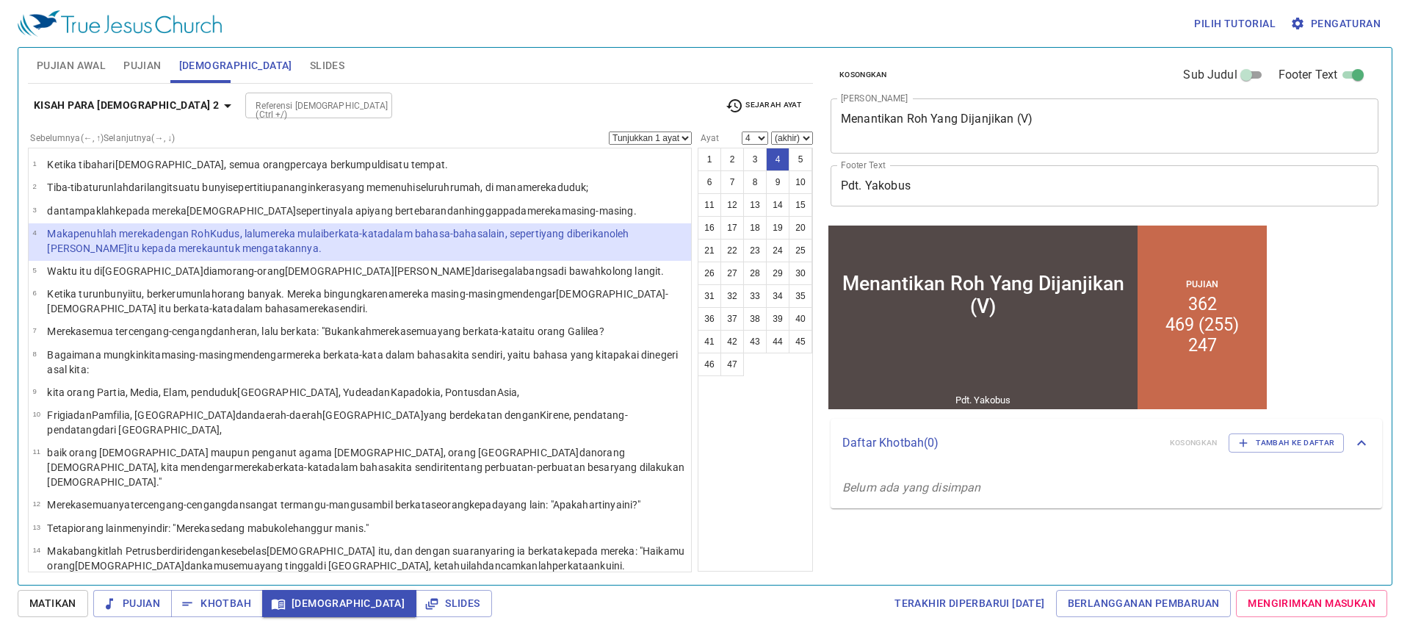
click at [1348, 26] on span "Pengaturan" at bounding box center [1337, 24] width 87 height 18
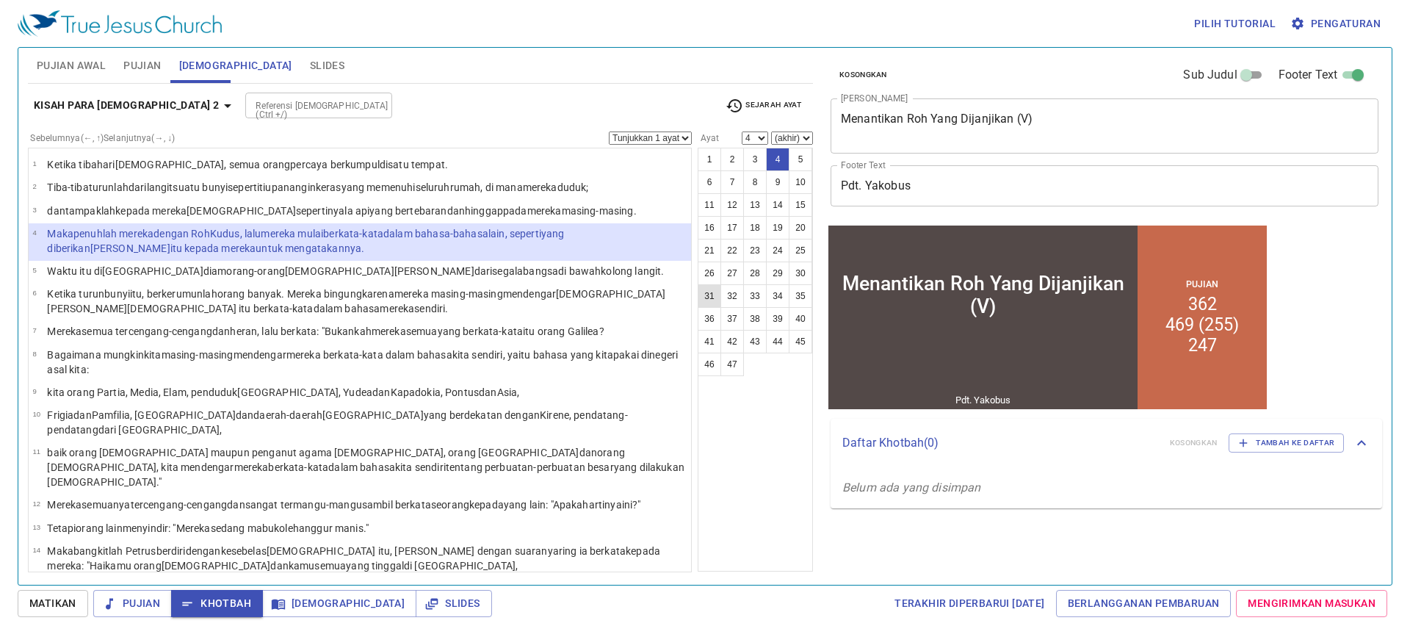
click at [273, 104] on input "Referensi [DEMOGRAPHIC_DATA] (Ctrl +/)" at bounding box center [307, 105] width 114 height 17
click at [752, 290] on button "33" at bounding box center [755, 296] width 24 height 24
click at [756, 293] on button "33" at bounding box center [755, 296] width 24 height 24
click at [762, 325] on button "38" at bounding box center [755, 319] width 24 height 24
click at [761, 322] on button "38" at bounding box center [755, 319] width 24 height 24
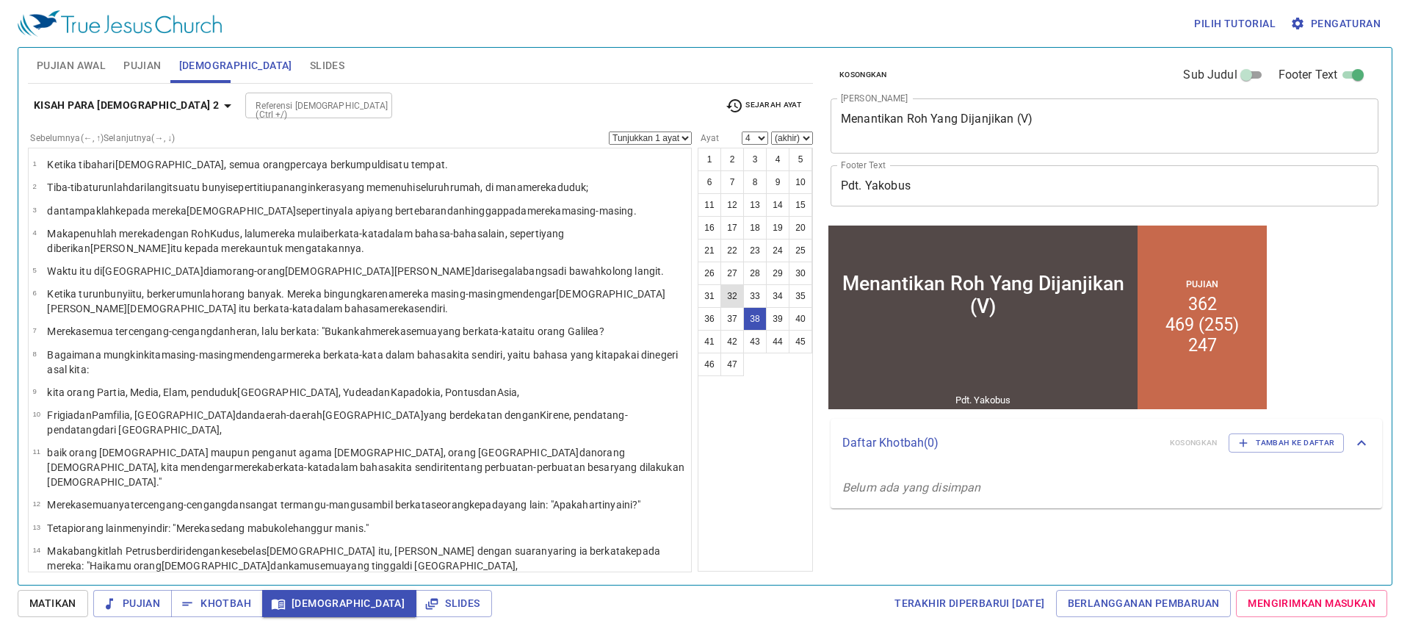
select select "38"
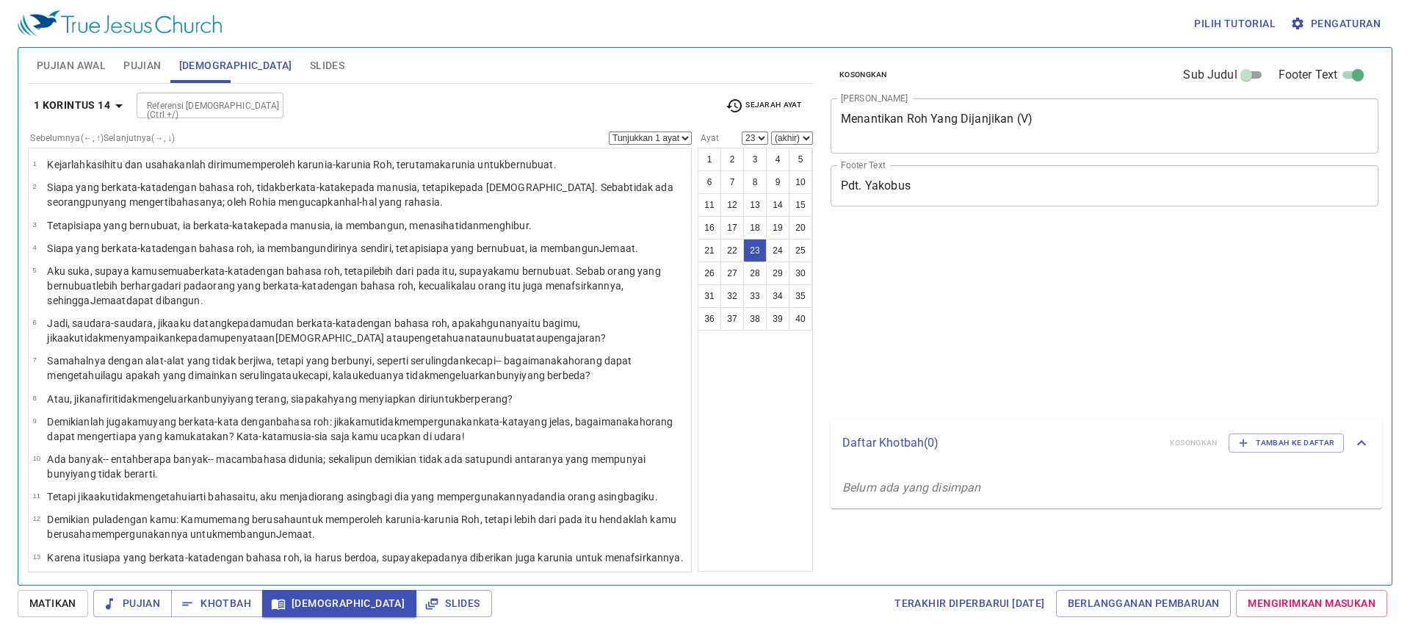
select select "23"
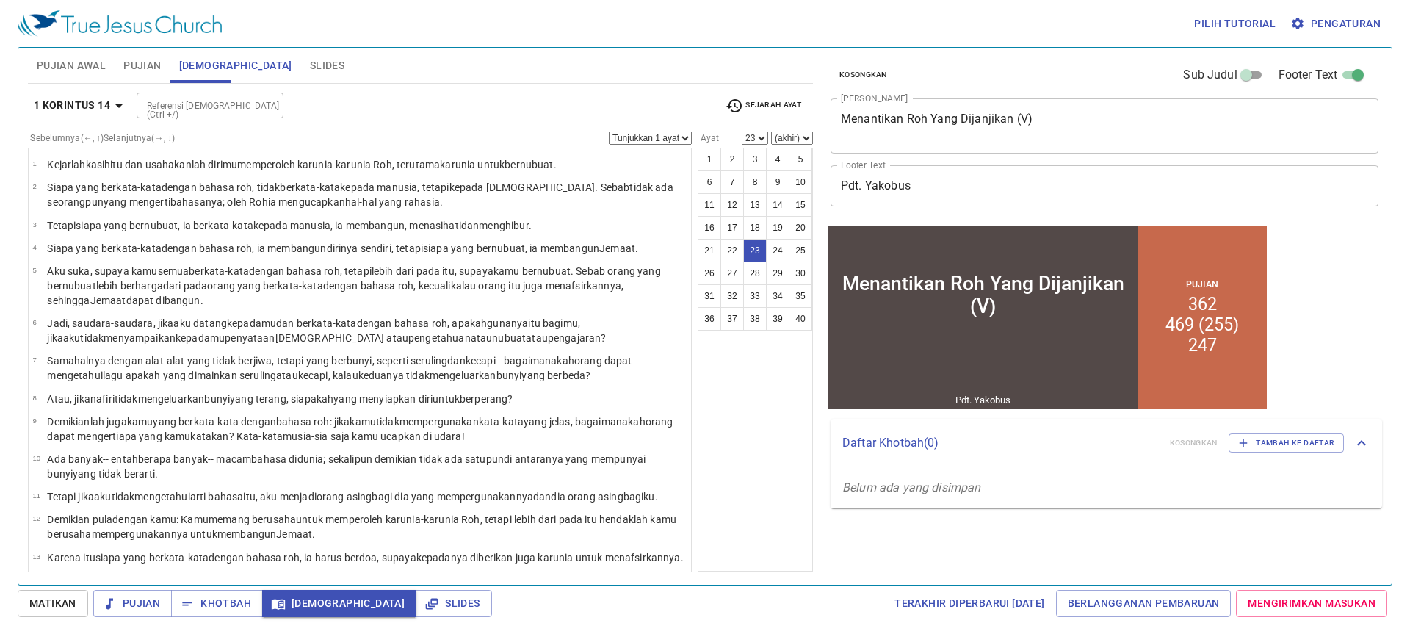
scroll to position [552, 0]
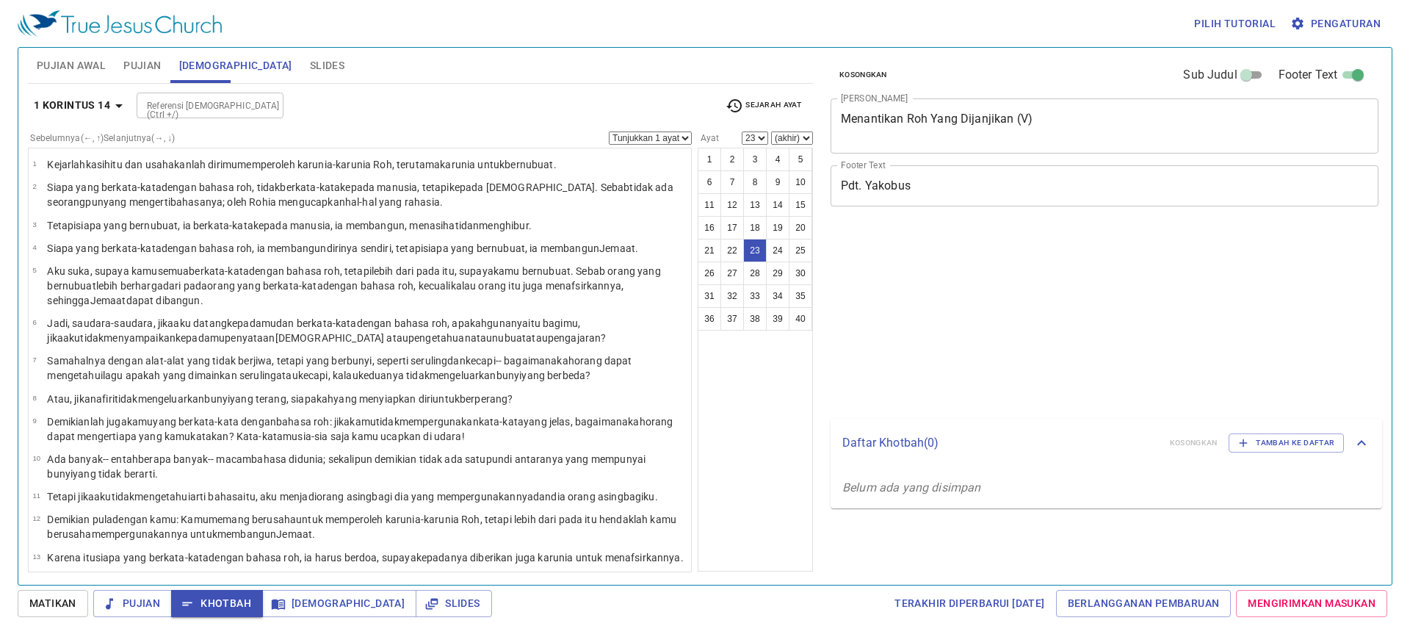
select select "23"
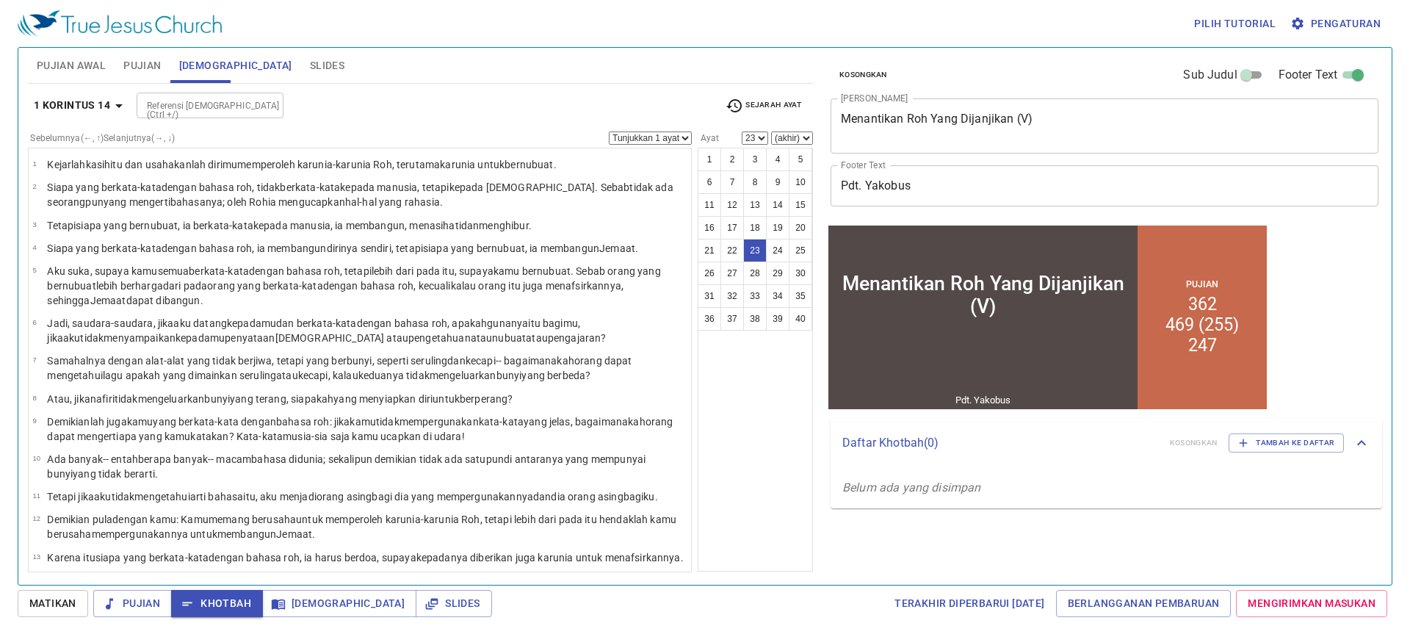
scroll to position [552, 0]
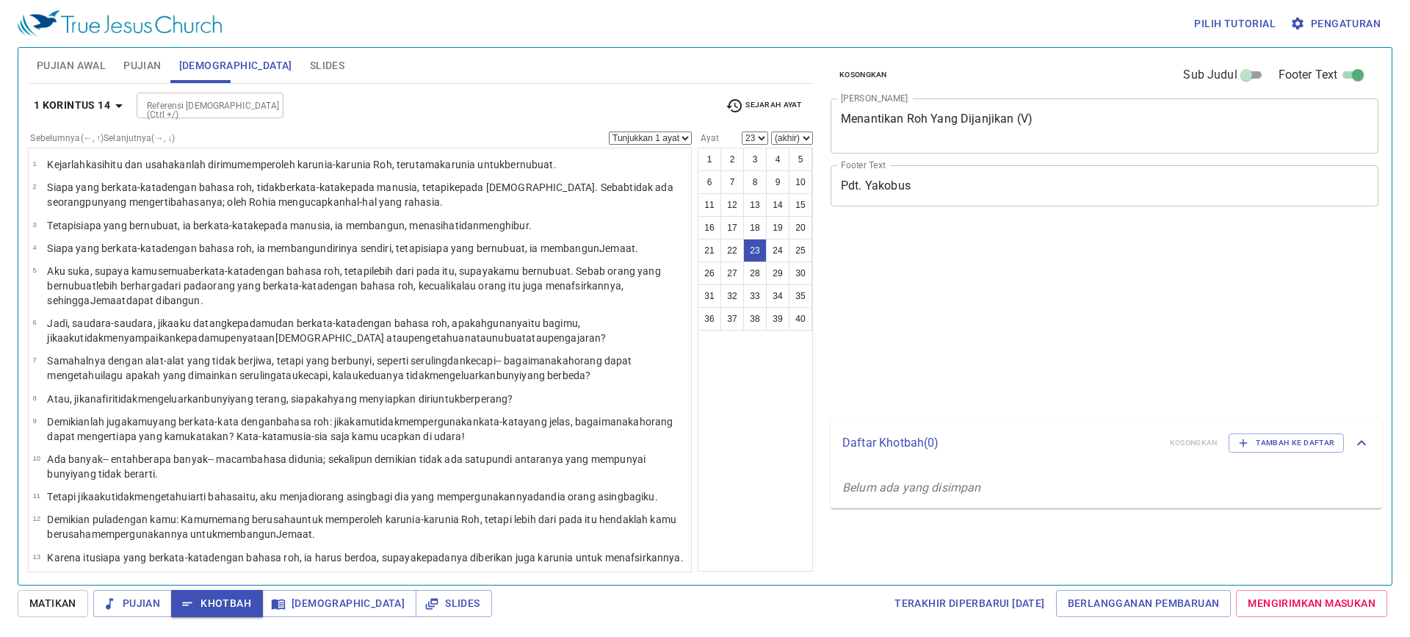
select select "23"
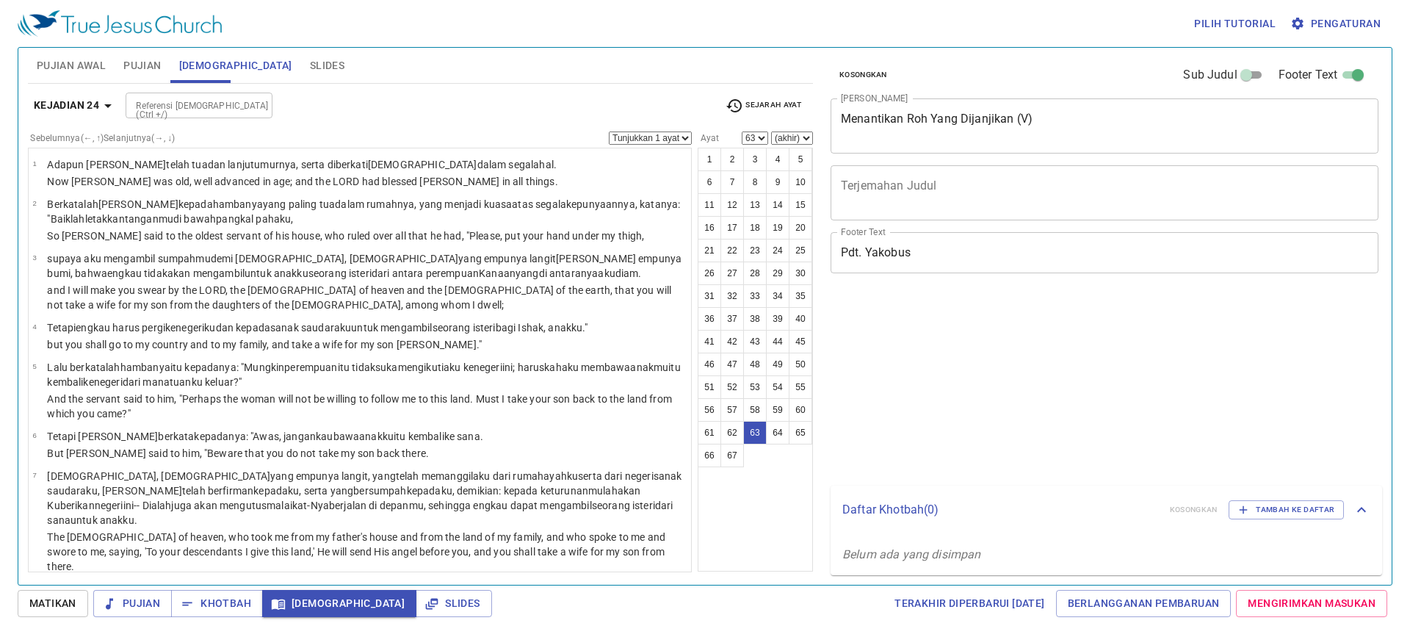
select select "63"
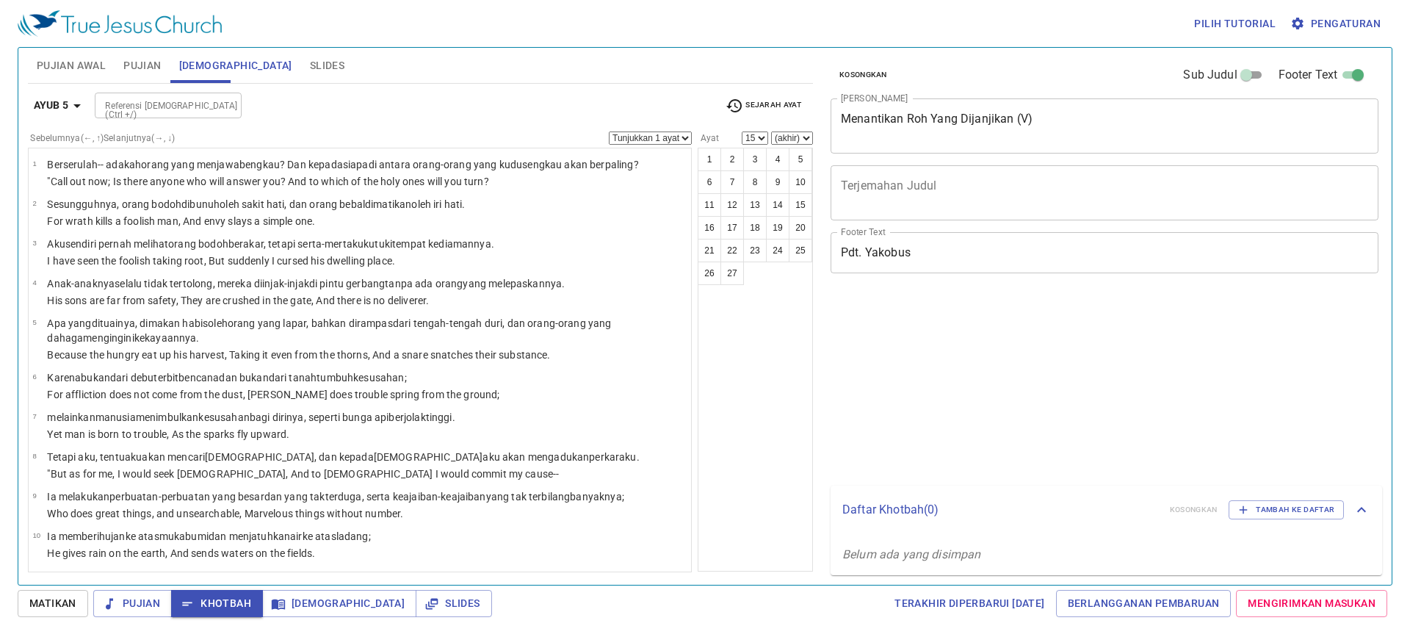
select select "15"
